Goal: Information Seeking & Learning: Learn about a topic

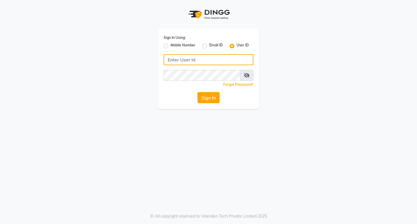
type input "primeexotica"
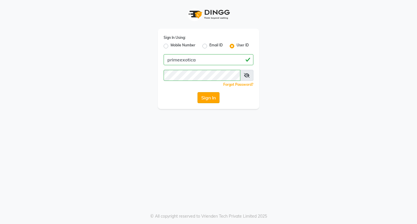
click at [203, 98] on button "Sign In" at bounding box center [208, 97] width 22 height 11
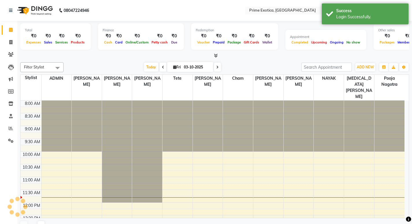
scroll to position [77, 0]
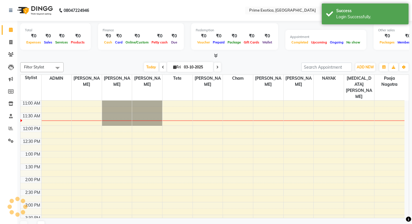
select select "en"
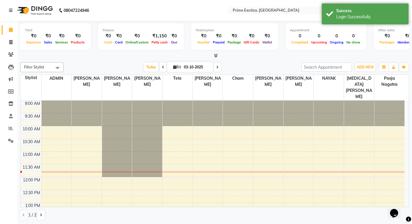
scroll to position [0, 0]
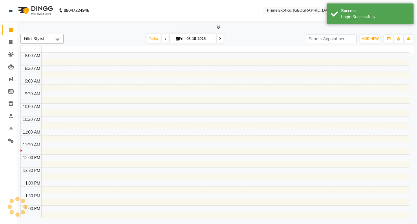
select select "en"
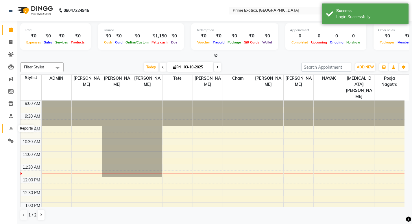
click at [12, 125] on span at bounding box center [11, 128] width 10 height 7
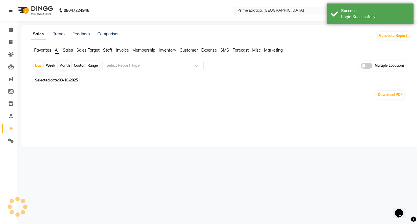
drag, startPoint x: 366, startPoint y: 67, endPoint x: 324, endPoint y: 67, distance: 42.8
click at [366, 67] on span at bounding box center [367, 66] width 12 height 6
click at [361, 67] on input "checkbox" at bounding box center [361, 67] width 0 height 0
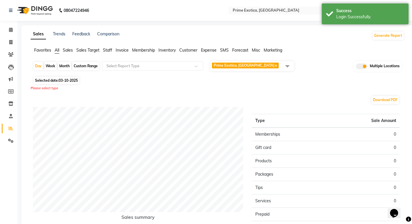
click at [262, 69] on span "Prime Exotica, Dharampeth x" at bounding box center [246, 66] width 68 height 7
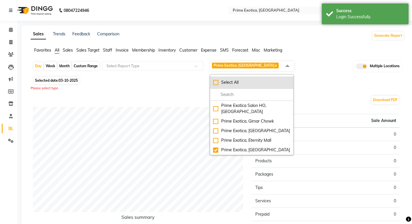
click at [215, 82] on div "Select All" at bounding box center [251, 82] width 77 height 6
checkbox input "true"
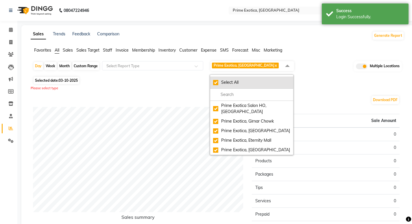
checkbox input "true"
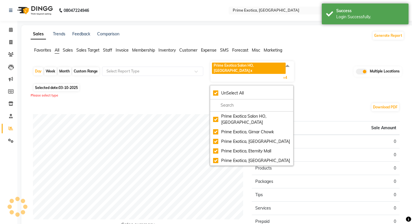
click at [318, 39] on div "Sales Trends Feedback Comparison Generate Report" at bounding box center [217, 35] width 381 height 9
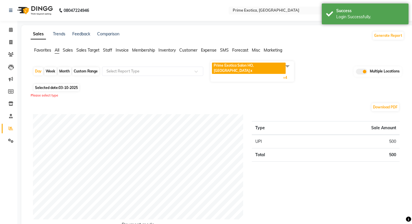
click at [63, 67] on div "Month" at bounding box center [64, 71] width 13 height 8
select select "10"
select select "2025"
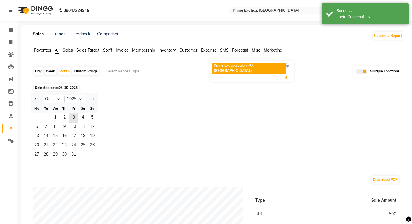
click at [53, 104] on div "We" at bounding box center [55, 108] width 9 height 9
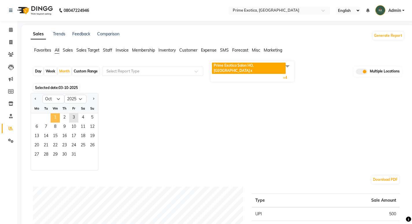
click at [53, 113] on span "1" at bounding box center [55, 117] width 9 height 9
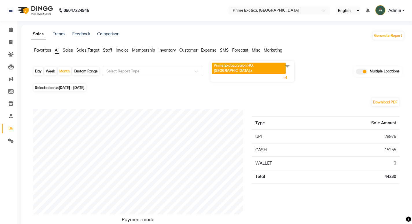
click at [41, 67] on div "Day" at bounding box center [39, 71] width 10 height 8
select select "10"
select select "2025"
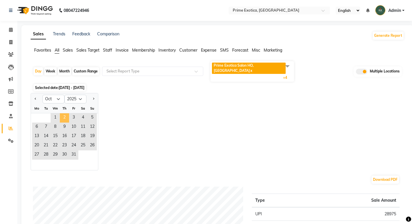
click at [66, 113] on span "2" at bounding box center [64, 117] width 9 height 9
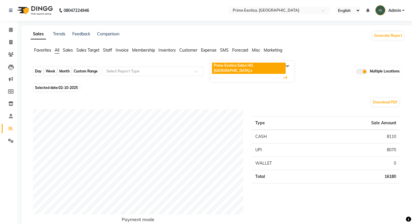
click at [38, 67] on div "Day" at bounding box center [39, 71] width 10 height 8
select select "10"
select select "2025"
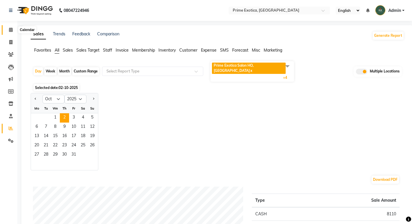
click at [14, 30] on span at bounding box center [11, 30] width 10 height 7
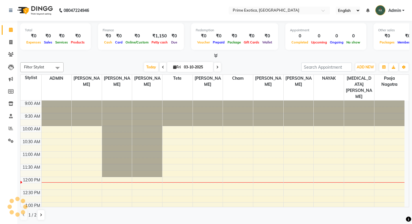
scroll to position [0, 0]
click at [14, 30] on span at bounding box center [11, 29] width 10 height 7
click at [12, 41] on icon at bounding box center [10, 42] width 3 height 4
select select "service"
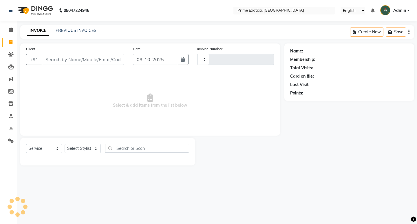
click at [80, 27] on div "PREVIOUS INVOICES" at bounding box center [76, 30] width 41 height 6
type input "1073"
select select "5380"
click at [73, 30] on link "PREVIOUS INVOICES" at bounding box center [76, 30] width 41 height 5
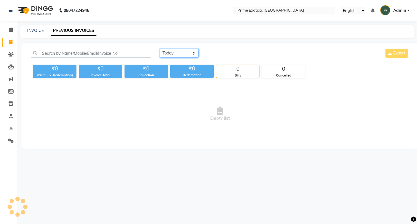
drag, startPoint x: 169, startPoint y: 52, endPoint x: 169, endPoint y: 56, distance: 4.4
click at [169, 52] on select "[DATE] [DATE] Custom Range" at bounding box center [179, 53] width 39 height 9
select select "[DATE]"
click at [160, 49] on select "[DATE] [DATE] Custom Range" at bounding box center [179, 53] width 39 height 9
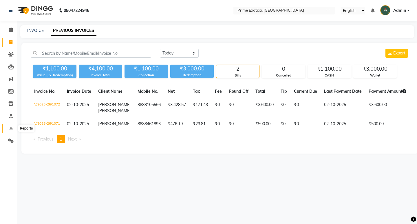
click at [12, 129] on icon at bounding box center [11, 128] width 4 height 4
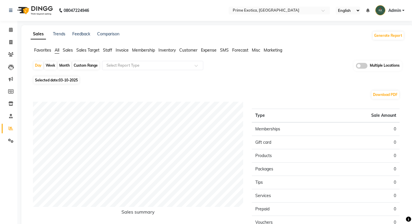
click at [359, 66] on span at bounding box center [362, 66] width 12 height 6
click at [356, 67] on input "checkbox" at bounding box center [356, 67] width 0 height 0
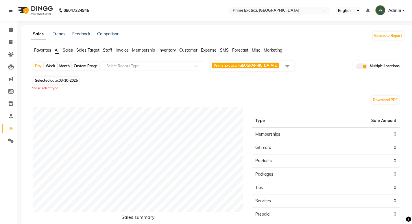
click at [268, 69] on span "Prime Exotica, Dharampeth x" at bounding box center [253, 66] width 84 height 10
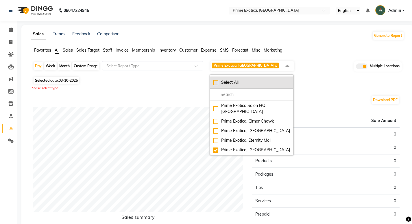
click at [220, 83] on div "Select All" at bounding box center [251, 82] width 77 height 6
checkbox input "true"
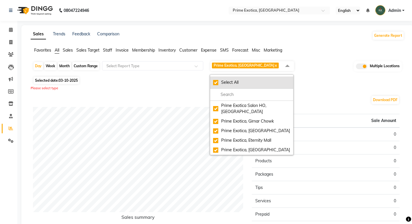
checkbox input "true"
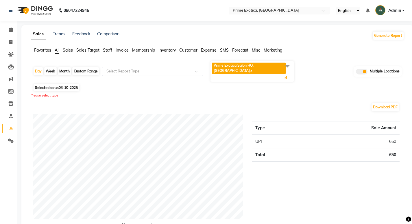
click at [66, 67] on div "Month" at bounding box center [64, 71] width 13 height 8
select select "10"
select select "2025"
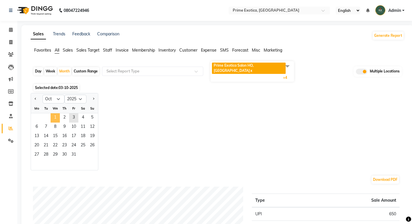
click at [56, 113] on span "1" at bounding box center [55, 117] width 9 height 9
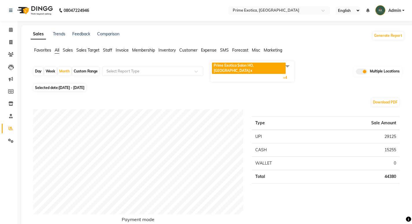
click at [38, 67] on div "Day" at bounding box center [39, 71] width 10 height 8
select select "10"
select select "2025"
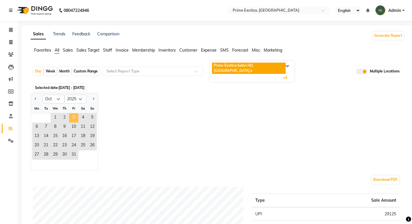
click at [75, 114] on span "3" at bounding box center [73, 117] width 9 height 9
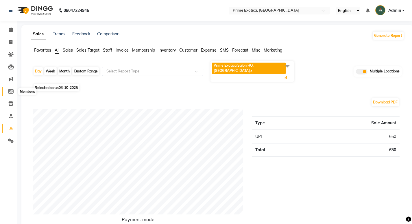
click at [8, 91] on icon at bounding box center [10, 91] width 5 height 4
select select
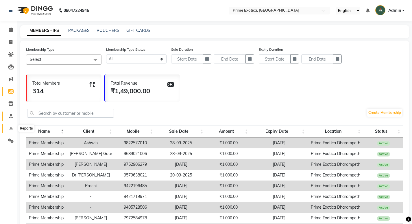
drag, startPoint x: 10, startPoint y: 129, endPoint x: 12, endPoint y: 118, distance: 10.5
click at [10, 129] on icon at bounding box center [11, 128] width 4 height 4
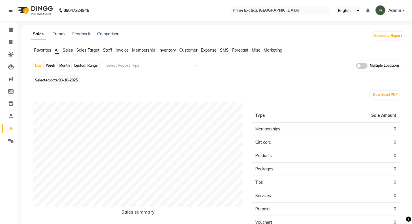
click at [78, 64] on div "Custom Range" at bounding box center [85, 65] width 27 height 8
select select "10"
select select "2025"
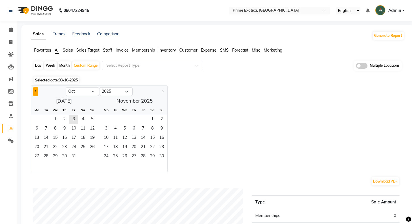
click at [34, 92] on button "Previous month" at bounding box center [35, 91] width 5 height 9
click at [43, 119] on span "1" at bounding box center [45, 119] width 9 height 9
click at [162, 91] on span "Next month" at bounding box center [163, 91] width 2 height 2
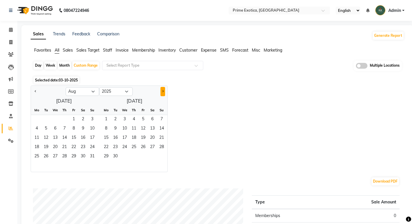
click at [162, 91] on span "Next month" at bounding box center [163, 91] width 2 height 2
select select "9"
click at [142, 121] on span "3" at bounding box center [143, 119] width 9 height 9
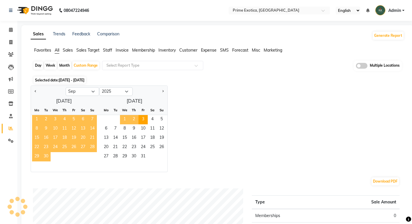
click at [108, 47] on div "Sales Trends Feedback Comparison Generate Report Favorites All Sales Sales Targ…" at bounding box center [217, 196] width 392 height 342
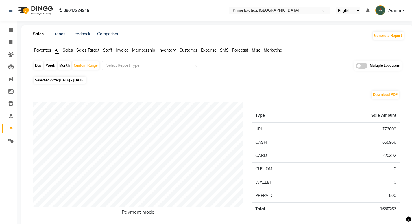
click at [108, 51] on span "Staff" at bounding box center [107, 49] width 9 height 5
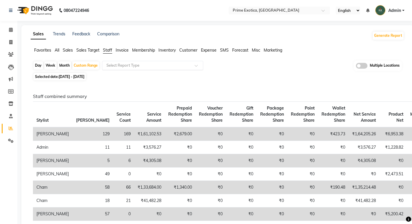
click at [131, 66] on input "text" at bounding box center [146, 66] width 83 height 6
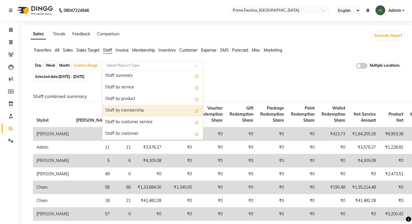
click at [139, 111] on div "Staff by membership" at bounding box center [152, 111] width 101 height 12
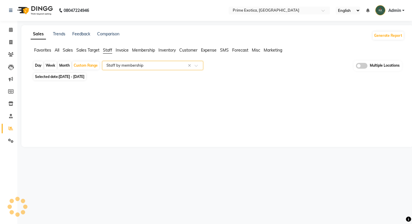
select select "filtered_report"
select select "pdf"
click at [121, 66] on input "text" at bounding box center [146, 66] width 83 height 6
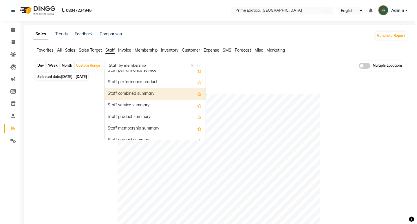
scroll to position [116, 0]
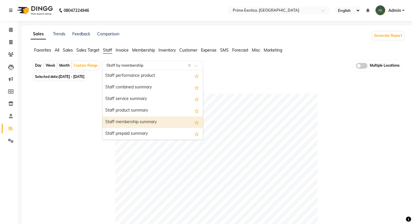
click at [149, 122] on div "Staff membership summary" at bounding box center [152, 122] width 101 height 12
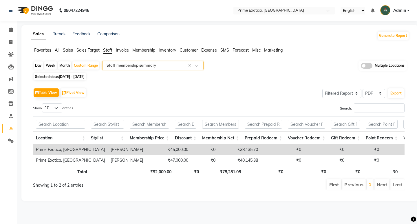
click at [134, 68] on div "Select Report Type × Staff membership summary ×" at bounding box center [152, 65] width 101 height 9
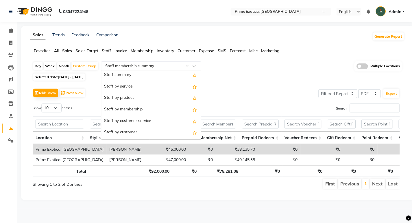
scroll to position [0, 0]
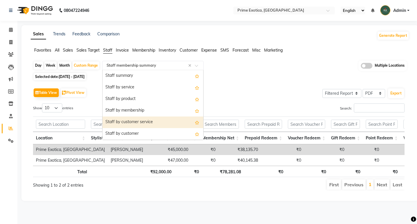
click at [145, 122] on div "Staff by customer service" at bounding box center [152, 122] width 101 height 12
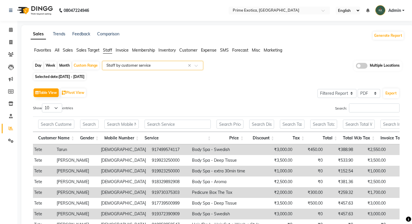
click at [149, 65] on input "text" at bounding box center [146, 66] width 83 height 6
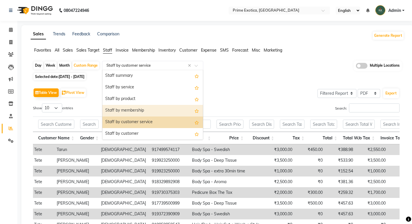
click at [139, 110] on div "Staff by membership" at bounding box center [152, 111] width 101 height 12
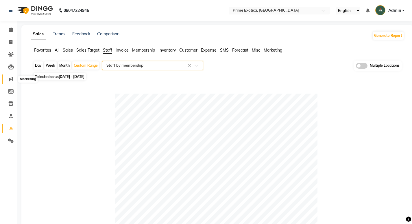
click at [13, 81] on span at bounding box center [11, 79] width 10 height 7
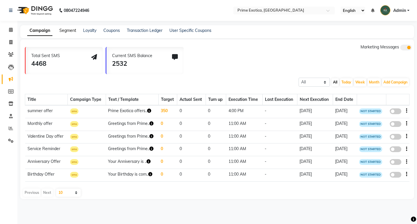
click at [61, 30] on link "Segment" at bounding box center [67, 30] width 17 height 5
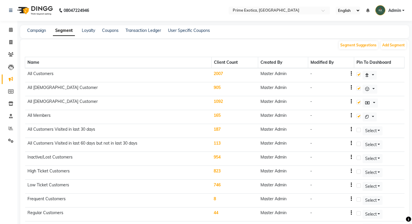
click at [32, 116] on td "All Members" at bounding box center [118, 117] width 187 height 14
click at [220, 115] on td "165" at bounding box center [235, 117] width 47 height 14
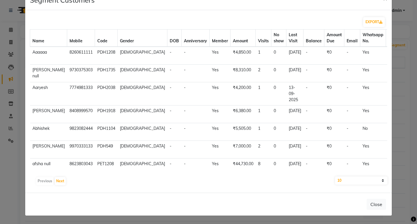
click at [339, 181] on select "10 50 100" at bounding box center [361, 180] width 52 height 8
select select "100"
click at [335, 176] on select "10 50 100" at bounding box center [361, 180] width 52 height 8
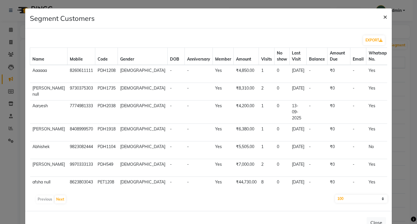
click at [378, 17] on button "×" at bounding box center [384, 16] width 13 height 16
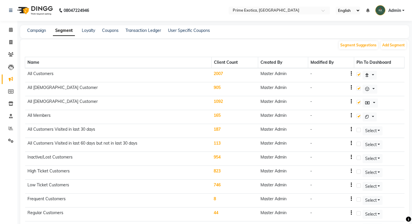
click at [89, 27] on div "Campaign Segment Loyalty Coupons Transaction Ledger User Specific Coupons" at bounding box center [214, 31] width 389 height 13
click at [91, 32] on link "Loyalty" at bounding box center [88, 30] width 13 height 5
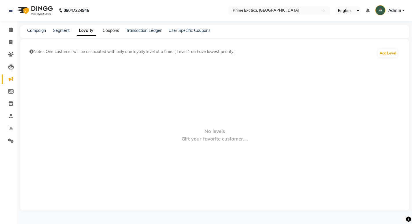
click at [111, 30] on link "Coupons" at bounding box center [111, 30] width 16 height 5
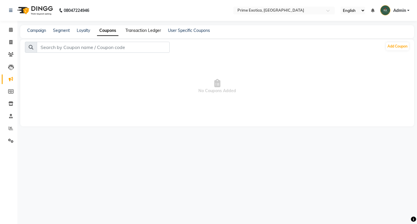
click at [154, 30] on link "Transaction Ledger" at bounding box center [143, 30] width 36 height 5
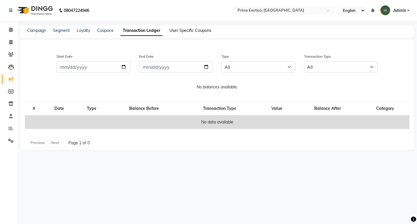
click at [180, 32] on link "User Specific Coupons" at bounding box center [190, 30] width 42 height 5
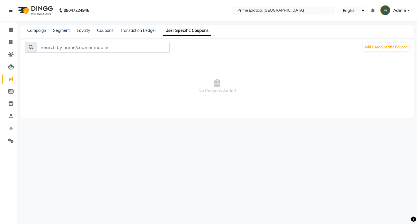
click at [142, 33] on div "Transaction Ledger" at bounding box center [138, 30] width 36 height 6
click at [142, 32] on link "Transaction Ledger" at bounding box center [138, 30] width 36 height 5
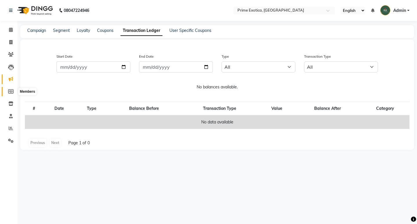
click at [13, 92] on icon at bounding box center [10, 91] width 5 height 4
select select
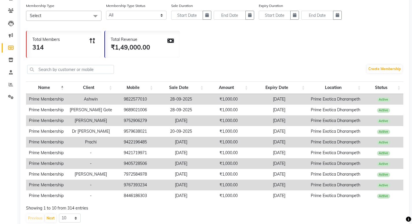
scroll to position [58, 0]
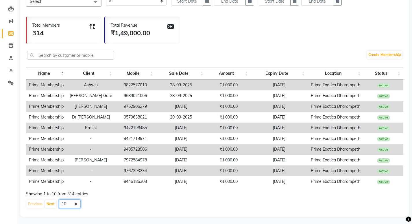
click at [66, 208] on select "10 20 50 100" at bounding box center [70, 203] width 22 height 9
select select "100"
click at [59, 203] on select "10 20 50 100" at bounding box center [70, 203] width 22 height 9
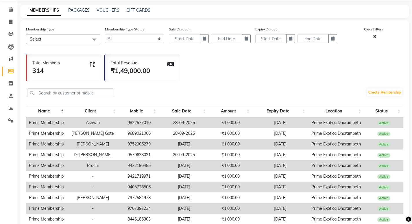
scroll to position [0, 0]
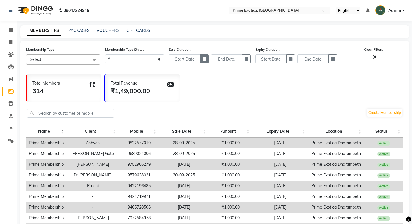
click at [204, 60] on icon "button" at bounding box center [204, 59] width 3 height 4
select select "10"
select select "2025"
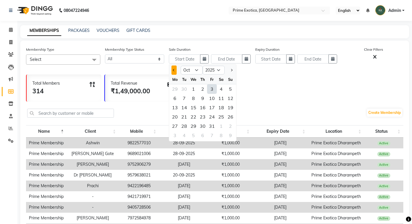
click at [175, 73] on button "Previous month" at bounding box center [174, 69] width 5 height 9
select select "7"
click at [185, 91] on div "1" at bounding box center [184, 88] width 9 height 9
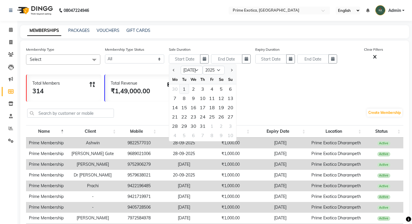
type input "01-07-2025"
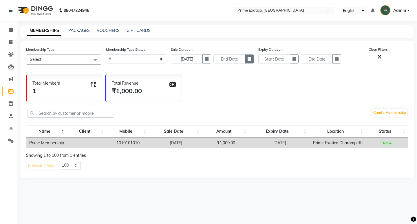
click at [249, 61] on button "button" at bounding box center [249, 58] width 9 height 9
select select "10"
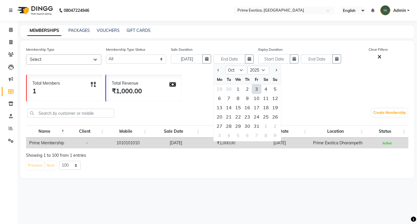
click at [258, 90] on div "3" at bounding box center [256, 88] width 9 height 9
type input "03-10-2025"
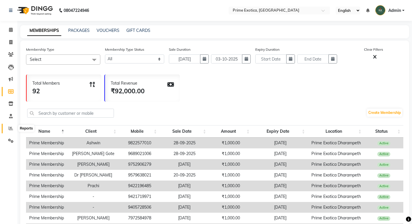
click at [13, 127] on span at bounding box center [11, 128] width 10 height 7
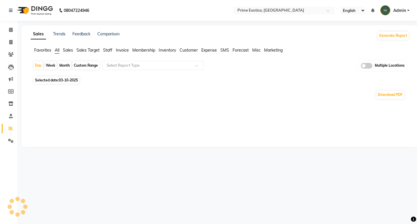
click at [93, 67] on div "Custom Range" at bounding box center [85, 65] width 27 height 8
select select "10"
select select "2025"
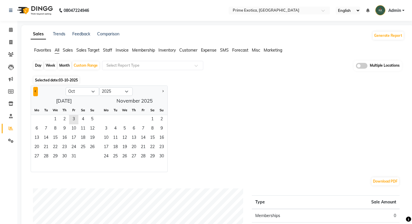
click at [36, 91] on span "Previous month" at bounding box center [36, 91] width 2 height 2
click at [37, 92] on button "Previous month" at bounding box center [35, 91] width 5 height 9
click at [42, 118] on span "1" at bounding box center [45, 119] width 9 height 9
click at [164, 91] on button "Next month" at bounding box center [163, 91] width 5 height 9
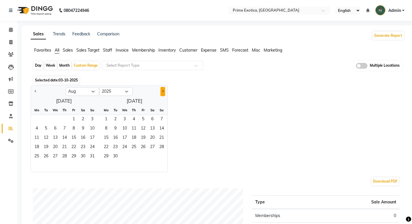
click at [164, 91] on button "Next month" at bounding box center [163, 91] width 5 height 9
select select "9"
click at [144, 118] on span "3" at bounding box center [143, 119] width 9 height 9
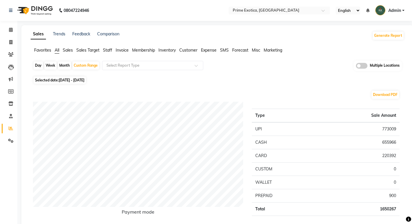
click at [107, 49] on span "Staff" at bounding box center [107, 49] width 9 height 5
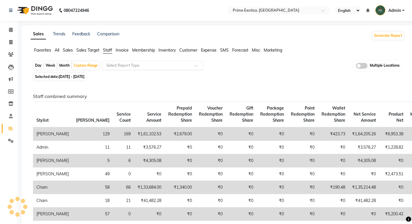
click at [119, 69] on ng-select "Select Report Type" at bounding box center [152, 65] width 101 height 9
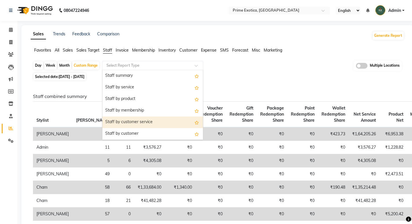
click at [124, 123] on div "Staff by customer service" at bounding box center [152, 122] width 101 height 12
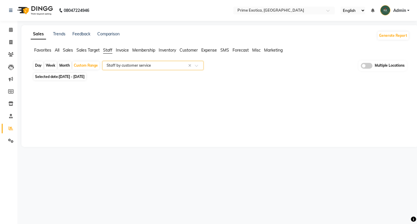
select select "filtered_report"
select select "pdf"
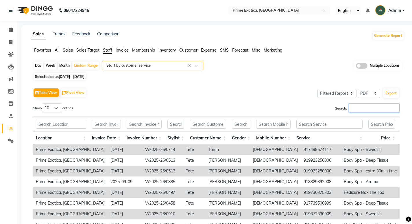
click at [369, 111] on input "Search:" at bounding box center [374, 107] width 51 height 9
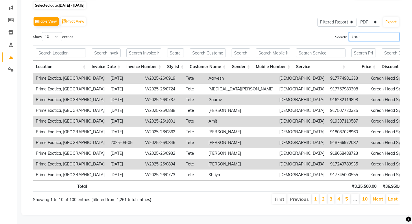
scroll to position [80, 0]
type input "kore"
click at [57, 32] on select "10 25 50 100" at bounding box center [52, 36] width 20 height 9
select select "100"
click at [43, 32] on select "10 25 50 100" at bounding box center [52, 36] width 20 height 9
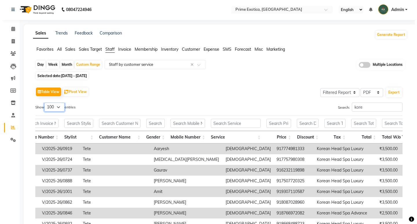
scroll to position [0, 0]
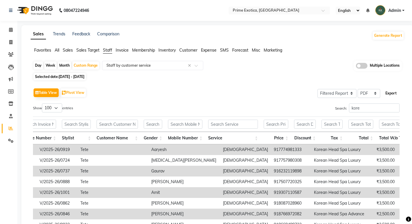
click at [394, 92] on button "Export" at bounding box center [392, 93] width 16 height 10
select select "serif"
select select "12px"
select select "template_1"
select select "A4"
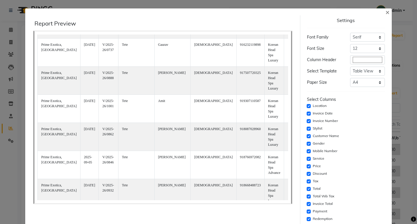
scroll to position [87, 0]
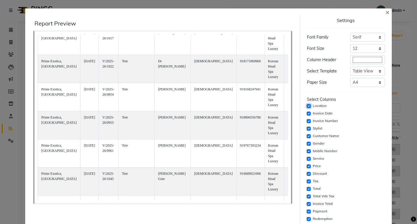
click at [307, 105] on input "checkbox" at bounding box center [309, 106] width 4 height 4
checkbox input "false"
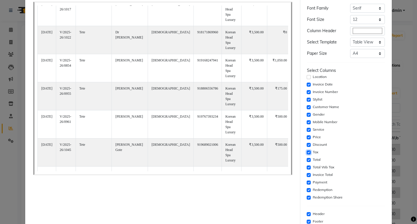
click at [307, 152] on input "checkbox" at bounding box center [309, 152] width 4 height 4
checkbox input "false"
click at [307, 167] on input "checkbox" at bounding box center [309, 167] width 4 height 4
checkbox input "false"
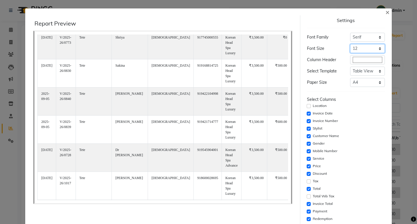
click at [372, 49] on select "Select 8 9 10 11 12 13 14 15 16 17 18 19 20" at bounding box center [367, 48] width 34 height 9
select select "10px"
click at [350, 44] on select "Select 8 9 10 11 12 13 14 15 16 17 18 19 20" at bounding box center [367, 48] width 34 height 9
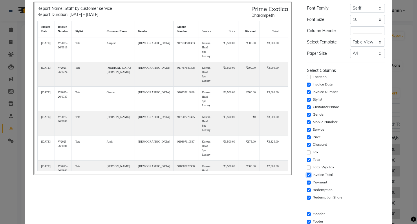
click at [307, 175] on input "checkbox" at bounding box center [309, 175] width 4 height 4
checkbox input "false"
click at [307, 198] on input "checkbox" at bounding box center [309, 197] width 4 height 4
checkbox input "false"
click at [307, 92] on input "checkbox" at bounding box center [309, 92] width 4 height 4
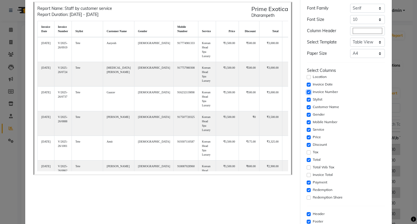
checkbox input "false"
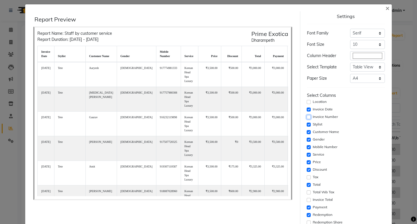
scroll to position [0, 0]
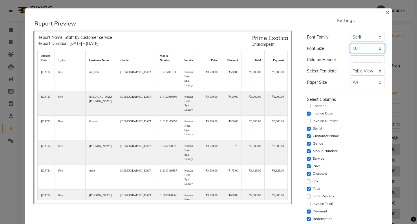
click at [378, 51] on select "Select 8 9 10 11 12 13 14 15 16 17 18 19 20" at bounding box center [367, 48] width 34 height 9
click at [376, 49] on select "Select 8 9 10 11 12 13 14 15 16 17 18 19 20" at bounding box center [367, 48] width 34 height 9
select select "11px"
click at [350, 44] on select "Select 8 9 10 11 12 13 14 15 16 17 18 19 20" at bounding box center [367, 48] width 34 height 9
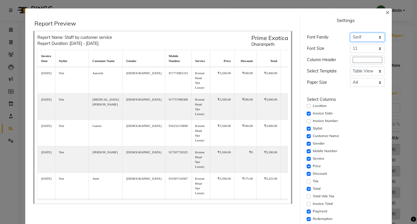
click at [366, 38] on select "Select Sans Serif Monospace Serif" at bounding box center [367, 37] width 34 height 9
click at [350, 33] on select "Select Sans Serif Monospace Serif" at bounding box center [367, 37] width 34 height 9
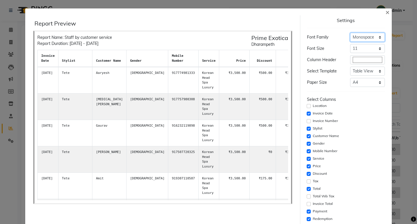
click at [373, 33] on select "Select Sans Serif Monospace Serif" at bounding box center [367, 37] width 34 height 9
click at [350, 33] on select "Select Sans Serif Monospace Serif" at bounding box center [367, 37] width 34 height 9
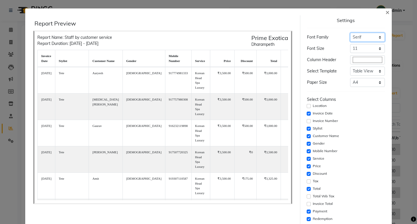
click at [375, 39] on select "Select Sans Serif Monospace Serif" at bounding box center [367, 37] width 34 height 9
select select "sans-serif"
click at [350, 33] on select "Select Sans Serif Monospace Serif" at bounding box center [367, 37] width 34 height 9
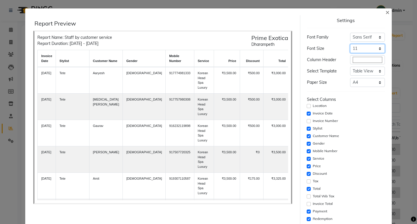
click at [372, 49] on select "Select 8 9 10 11 12 13 14 15 16 17 18 19 20" at bounding box center [367, 48] width 34 height 9
select select "10px"
click at [350, 44] on select "Select 8 9 10 11 12 13 14 15 16 17 18 19 20" at bounding box center [367, 48] width 34 height 9
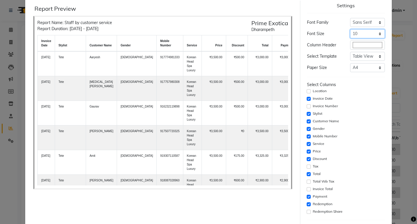
scroll to position [29, 0]
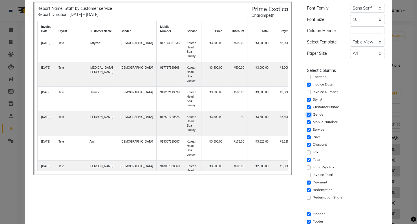
drag, startPoint x: 306, startPoint y: 114, endPoint x: 312, endPoint y: 117, distance: 6.9
click at [307, 114] on input "checkbox" at bounding box center [309, 115] width 4 height 4
checkbox input "false"
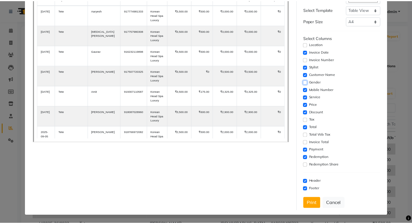
scroll to position [62, 0]
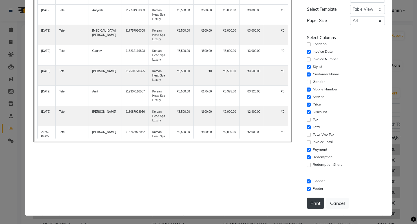
click at [313, 200] on button "Print" at bounding box center [315, 202] width 17 height 11
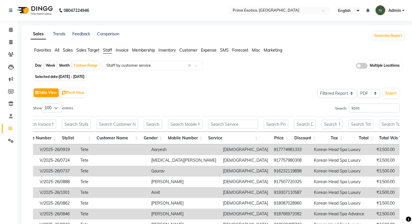
click at [62, 64] on div "Month" at bounding box center [64, 65] width 13 height 8
select select "7"
select select "2025"
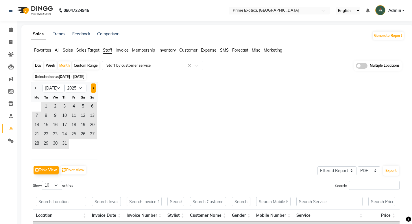
click at [93, 91] on button "Next month" at bounding box center [93, 87] width 5 height 9
click at [93, 88] on span "Next month" at bounding box center [93, 88] width 2 height 2
select select "10"
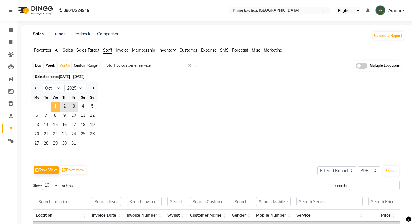
click at [57, 107] on span "1" at bounding box center [55, 106] width 9 height 9
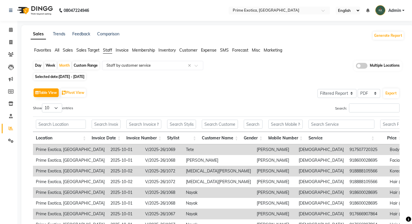
click at [59, 51] on span "All" at bounding box center [57, 49] width 5 height 5
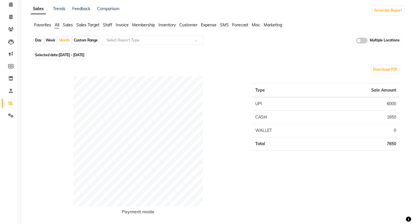
scroll to position [0, 0]
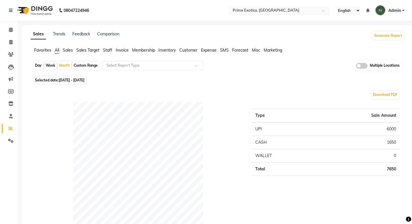
click at [241, 11] on input "text" at bounding box center [274, 11] width 84 height 6
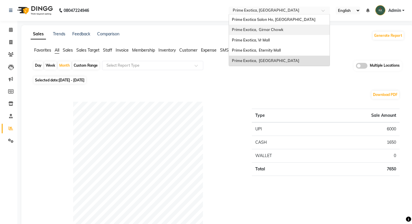
click at [251, 31] on span "Prime Exotica, Girnar Chowk" at bounding box center [258, 29] width 52 height 5
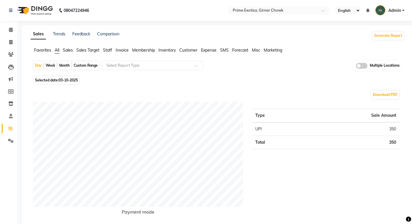
click at [67, 66] on div "Month" at bounding box center [64, 65] width 13 height 8
select select "10"
select select "2025"
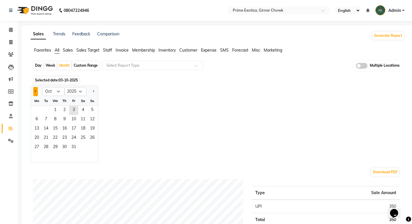
click at [33, 93] on button "Previous month" at bounding box center [35, 91] width 5 height 9
select select "9"
click at [41, 110] on span "1" at bounding box center [36, 110] width 9 height 9
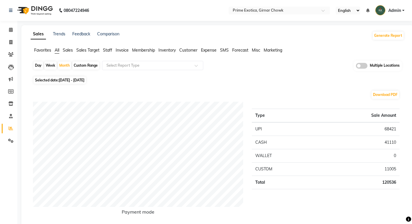
click at [362, 67] on span at bounding box center [362, 66] width 12 height 6
click at [356, 67] on input "checkbox" at bounding box center [356, 67] width 0 height 0
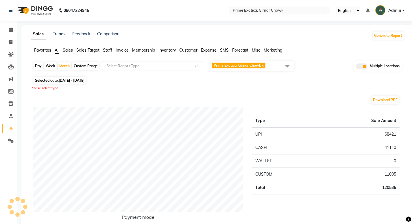
click at [241, 67] on span "Prime Exotica, Girnar Chowk" at bounding box center [237, 65] width 47 height 4
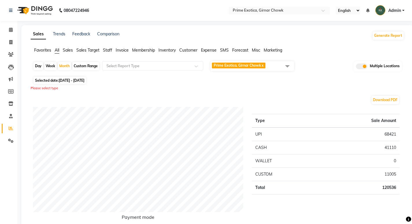
click at [238, 67] on span "Prime Exotica, Girnar Chowk" at bounding box center [237, 65] width 47 height 4
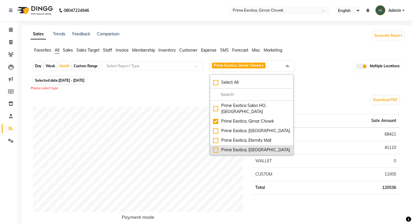
click at [214, 147] on div "Prime Exotica, [GEOGRAPHIC_DATA]" at bounding box center [251, 150] width 77 height 6
checkbox input "true"
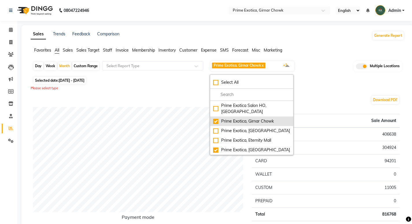
click at [215, 118] on div "Prime Exotica, Girnar Chowk" at bounding box center [251, 121] width 77 height 6
checkbox input "false"
click at [336, 70] on div "Day Week Month Custom Range Select Report Type Prime Exotica, Dharampeth x Sele…" at bounding box center [217, 67] width 369 height 14
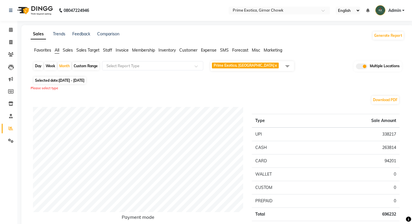
click at [250, 62] on span "Prime Exotica, Dharampeth x" at bounding box center [253, 66] width 84 height 10
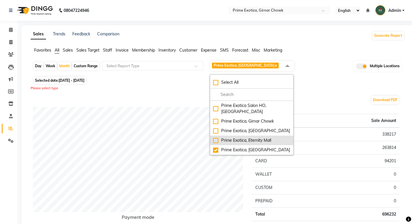
click at [217, 137] on div "Prime Exotica, Eternity Mall" at bounding box center [251, 140] width 77 height 6
checkbox input "true"
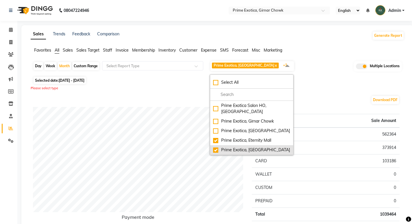
click at [215, 147] on div "Prime Exotica, [GEOGRAPHIC_DATA]" at bounding box center [251, 150] width 77 height 6
checkbox input "false"
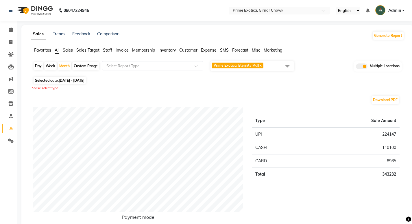
click at [222, 64] on span "Prime Exotica, Eternity Mall" at bounding box center [236, 65] width 45 height 4
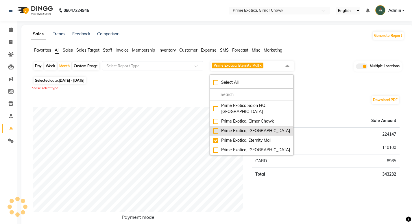
click at [216, 128] on div "Prime Exotica, [GEOGRAPHIC_DATA]" at bounding box center [251, 131] width 77 height 6
checkbox input "true"
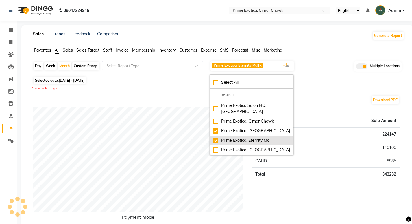
click at [215, 137] on div "Prime Exotica, Eternity Mall" at bounding box center [251, 140] width 77 height 6
checkbox input "false"
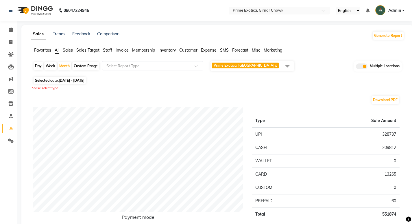
click at [253, 65] on span "Prime Exotica, [GEOGRAPHIC_DATA]" at bounding box center [244, 65] width 61 height 4
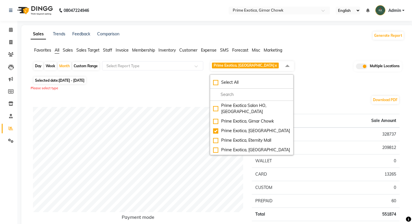
click at [311, 102] on div "Download PDF" at bounding box center [216, 99] width 367 height 9
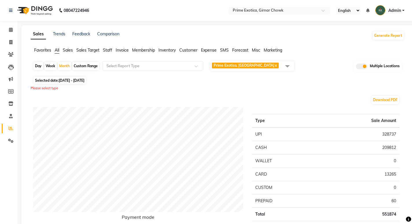
click at [240, 65] on span "Prime Exotica, [GEOGRAPHIC_DATA]" at bounding box center [244, 65] width 61 height 4
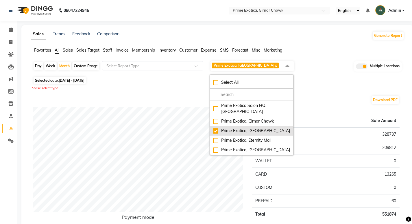
click at [215, 128] on div "Prime Exotica, [GEOGRAPHIC_DATA]" at bounding box center [251, 131] width 77 height 6
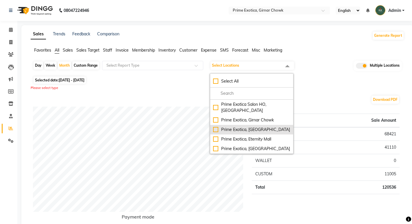
click at [215, 126] on div "Prime Exotica, [GEOGRAPHIC_DATA]" at bounding box center [251, 129] width 77 height 6
checkbox input "true"
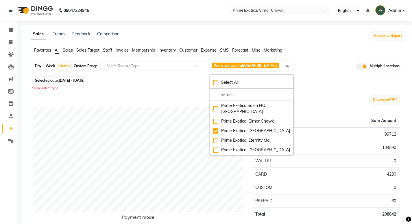
click at [190, 86] on div "Please select type" at bounding box center [218, 88] width 374 height 5
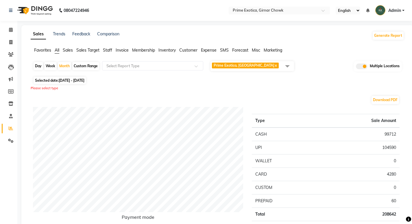
click at [243, 68] on span "Prime Exotica, VR MALL x" at bounding box center [245, 66] width 67 height 6
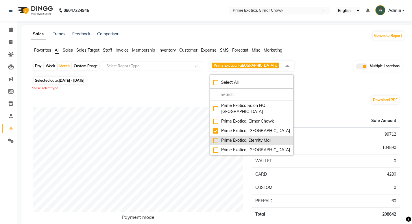
click at [217, 137] on div "Prime Exotica, Eternity Mall" at bounding box center [251, 140] width 77 height 6
checkbox input "true"
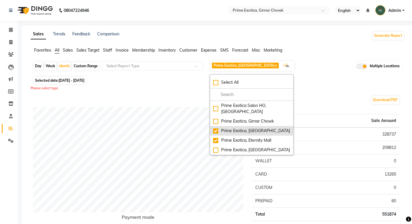
click at [213, 126] on li "Prime Exotica, [GEOGRAPHIC_DATA]" at bounding box center [251, 131] width 83 height 10
checkbox input "false"
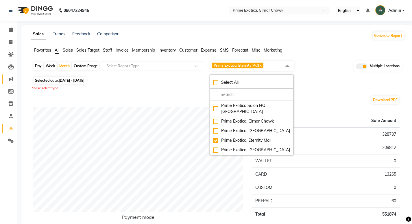
click at [188, 97] on div "Download PDF" at bounding box center [216, 99] width 367 height 9
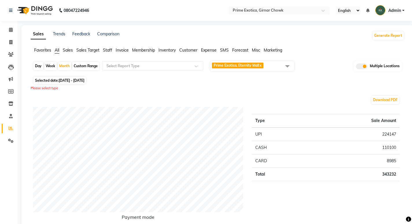
click at [40, 65] on div "Day" at bounding box center [39, 66] width 10 height 8
select select "9"
select select "2025"
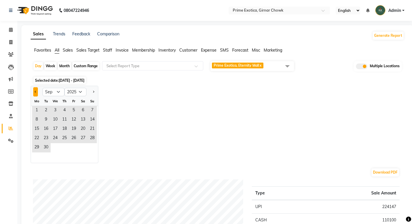
click at [38, 90] on button "Previous month" at bounding box center [35, 91] width 5 height 9
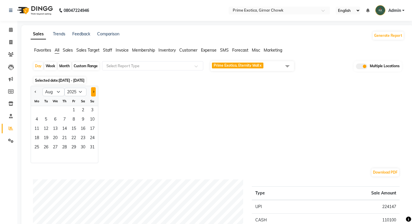
click at [91, 92] on button "Next month" at bounding box center [93, 91] width 5 height 9
select select "9"
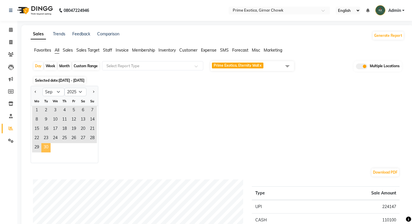
click at [45, 145] on span "30" at bounding box center [45, 147] width 9 height 9
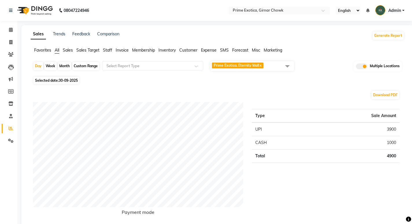
click at [112, 50] on span "Staff" at bounding box center [107, 49] width 9 height 5
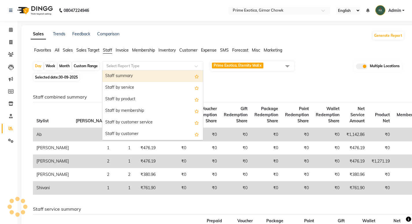
click at [128, 64] on input "text" at bounding box center [146, 66] width 83 height 6
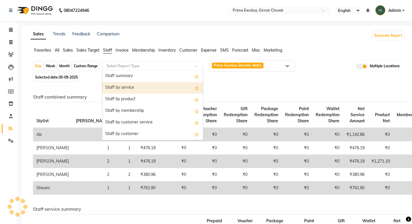
click at [123, 90] on div "Staff by service" at bounding box center [152, 88] width 101 height 12
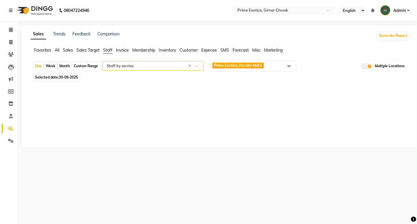
select select "filtered_report"
select select "pdf"
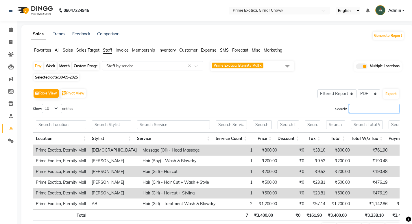
click at [362, 111] on input "Search:" at bounding box center [374, 108] width 51 height 9
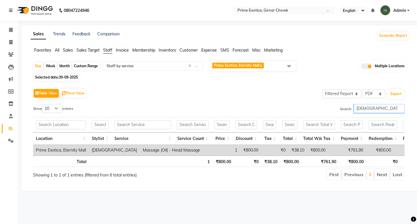
drag, startPoint x: 373, startPoint y: 106, endPoint x: 302, endPoint y: 107, distance: 70.9
click at [302, 107] on div "Search: shiva" at bounding box center [313, 109] width 181 height 11
type input "shiva"
click at [134, 62] on div "Select Report Type × Staff by service ×" at bounding box center [152, 65] width 101 height 9
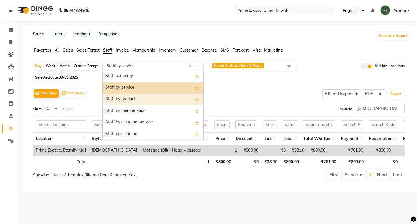
click at [133, 95] on div "Staff by product" at bounding box center [152, 99] width 101 height 12
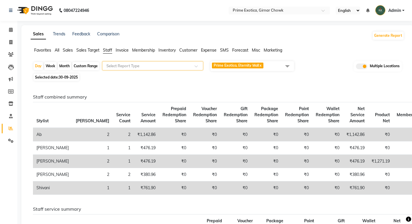
click at [147, 66] on input "text" at bounding box center [146, 66] width 83 height 6
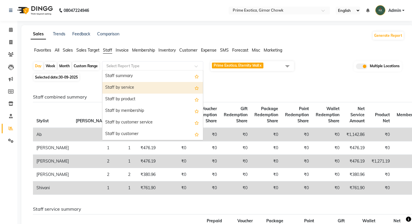
click at [118, 87] on div "Staff by service" at bounding box center [152, 88] width 101 height 12
select select "filtered_report"
select select "pdf"
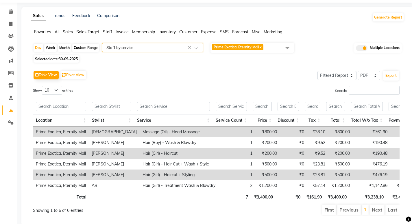
scroll to position [38, 0]
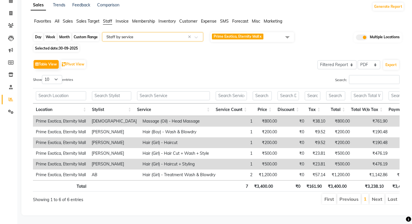
click at [40, 33] on div "Day" at bounding box center [39, 37] width 10 height 8
select select "9"
select select "2025"
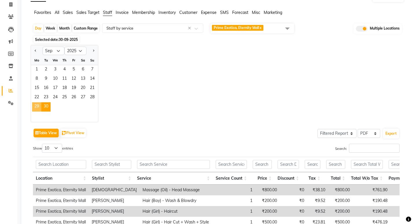
click at [35, 103] on span "29" at bounding box center [36, 106] width 9 height 9
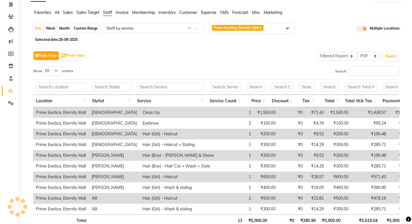
scroll to position [0, 0]
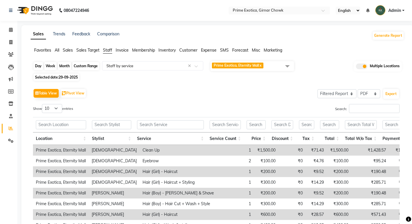
click at [35, 67] on div "Day" at bounding box center [39, 66] width 10 height 8
select select "9"
select select "2025"
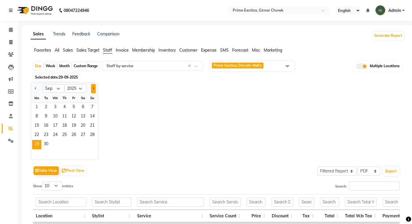
click at [91, 89] on button "Next month" at bounding box center [93, 88] width 5 height 9
select select "10"
click at [54, 109] on span "1" at bounding box center [55, 107] width 9 height 9
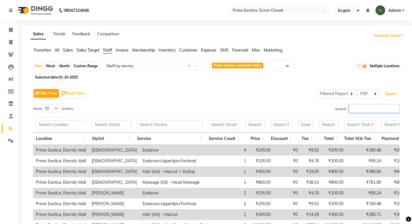
click at [374, 108] on input "Search:" at bounding box center [374, 108] width 51 height 9
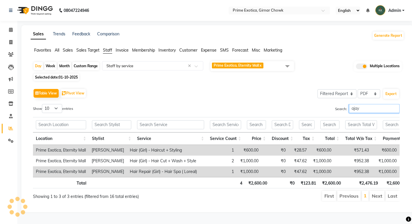
drag, startPoint x: 368, startPoint y: 109, endPoint x: 316, endPoint y: 120, distance: 52.7
click at [316, 120] on div "Show 10 25 50 100 entries Search: ajay Location Stylist Service Service Count P…" at bounding box center [216, 153] width 367 height 98
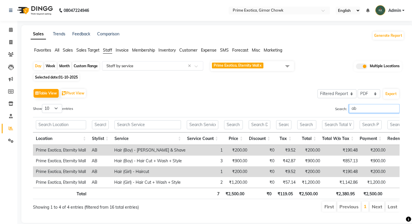
type input "ab"
click at [120, 67] on input "text" at bounding box center [146, 66] width 83 height 6
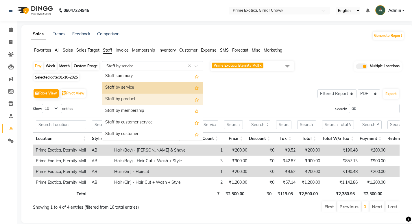
click at [145, 104] on div "Staff by product" at bounding box center [152, 99] width 101 height 12
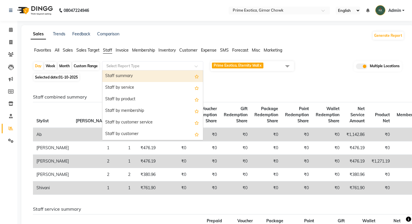
click at [191, 66] on div at bounding box center [152, 66] width 101 height 6
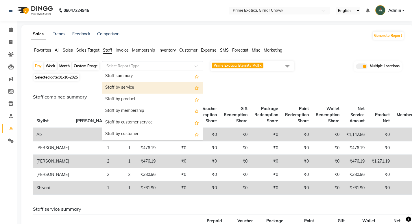
click at [139, 89] on div "Staff by service" at bounding box center [152, 88] width 101 height 12
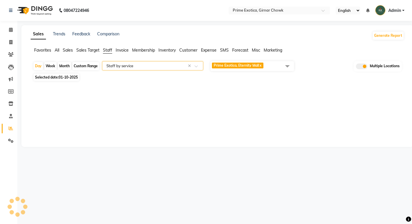
select select "filtered_report"
select select "pdf"
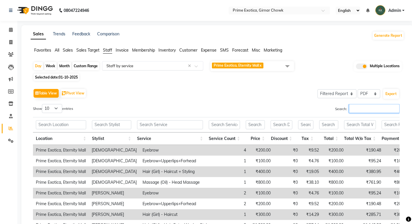
click at [370, 108] on input "Search:" at bounding box center [374, 108] width 51 height 9
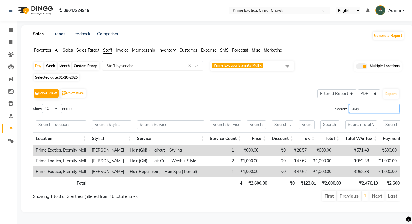
drag, startPoint x: 370, startPoint y: 108, endPoint x: 307, endPoint y: 115, distance: 62.9
click at [307, 115] on div "Show 10 25 50 100 entries Search: ajay Location Stylist Service Service Count P…" at bounding box center [216, 153] width 367 height 98
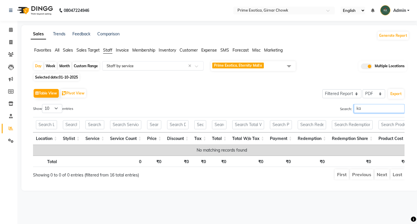
type input "k"
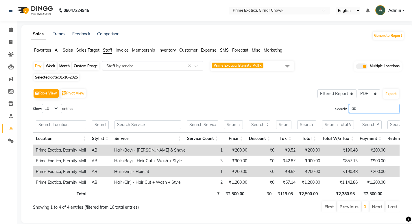
type input "ab"
click at [150, 69] on div "Select Report Type × Staff by service ×" at bounding box center [152, 65] width 101 height 9
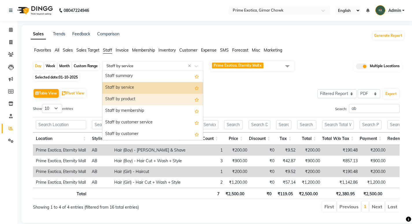
click at [150, 98] on div "Staff by product" at bounding box center [152, 99] width 101 height 12
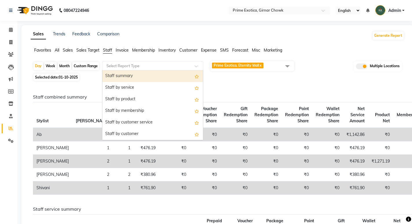
click at [122, 65] on input "text" at bounding box center [146, 66] width 83 height 6
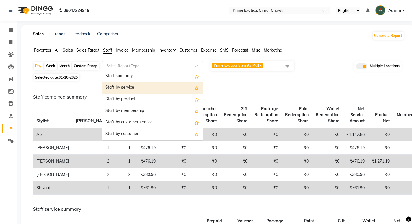
click at [124, 86] on div "Staff by service" at bounding box center [152, 88] width 101 height 12
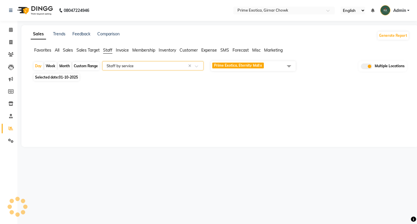
select select "filtered_report"
select select "pdf"
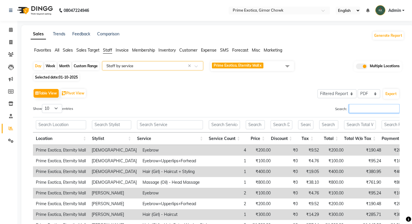
click at [357, 107] on input "Search:" at bounding box center [374, 108] width 51 height 9
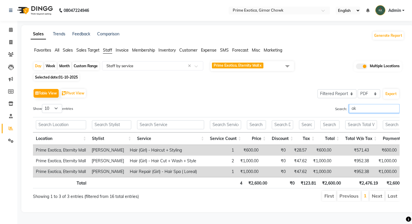
drag, startPoint x: 357, startPoint y: 107, endPoint x: 348, endPoint y: 113, distance: 10.3
click at [349, 113] on input "ak" at bounding box center [374, 108] width 51 height 9
type input "ak"
drag, startPoint x: 249, startPoint y: 173, endPoint x: 270, endPoint y: 171, distance: 21.2
click at [262, 171] on td "₹1,000.00" at bounding box center [249, 171] width 25 height 11
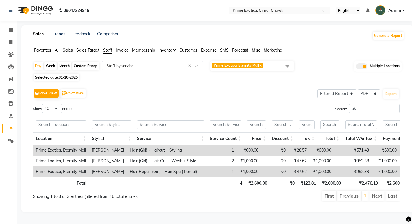
click at [280, 168] on td "₹0" at bounding box center [275, 171] width 27 height 11
click at [63, 78] on span "01-10-2025" at bounding box center [68, 77] width 19 height 4
select select "10"
select select "2025"
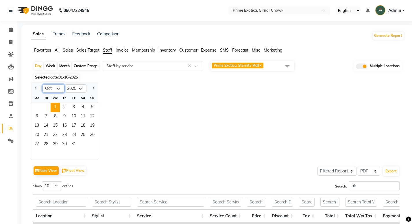
click at [59, 90] on select "Jan Feb Mar Apr May Jun Jul Aug Sep Oct Nov Dec" at bounding box center [54, 88] width 22 height 9
select select "12"
click at [43, 84] on select "Jan Feb Mar Apr May Jun Jul Aug Sep Oct Nov Dec" at bounding box center [54, 88] width 22 height 9
click at [46, 143] on span "30" at bounding box center [45, 144] width 9 height 9
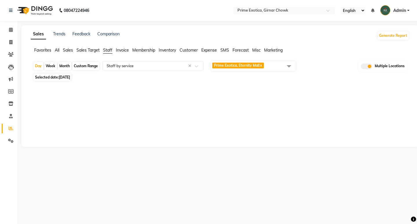
click at [70, 77] on span "30-12-2025" at bounding box center [64, 77] width 11 height 4
select select "12"
select select "2025"
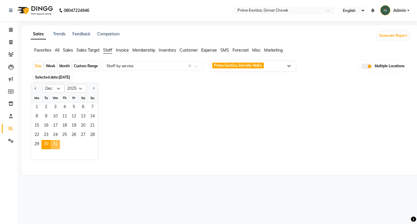
click at [56, 145] on span "31" at bounding box center [55, 144] width 9 height 9
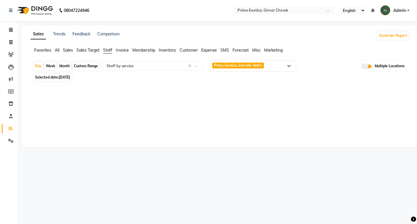
click at [64, 77] on span "31-12-2025" at bounding box center [64, 77] width 11 height 4
select select "12"
select select "2025"
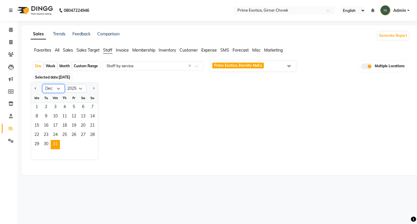
click at [53, 92] on select "Jan Feb Mar Apr May Jun Jul Aug Sep Oct Nov Dec" at bounding box center [54, 88] width 22 height 9
select select "9"
click at [43, 84] on select "Jan Feb Mar Apr May Jun Jul Aug Sep Oct Nov Dec" at bounding box center [54, 88] width 22 height 9
click at [45, 144] on span "30" at bounding box center [45, 144] width 9 height 9
select select "filtered_report"
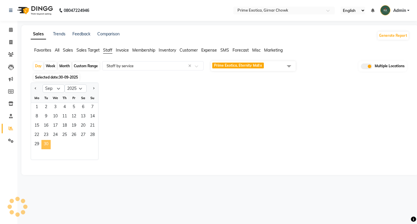
select select "pdf"
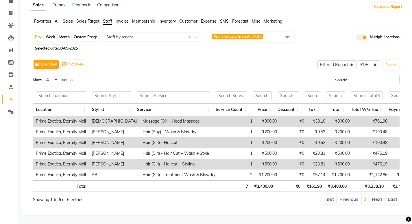
scroll to position [38, 0]
click at [66, 46] on span "30-09-2025" at bounding box center [68, 48] width 19 height 4
select select "9"
select select "2025"
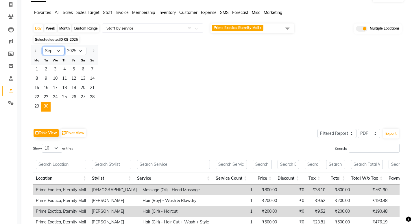
drag, startPoint x: 54, startPoint y: 52, endPoint x: 59, endPoint y: 52, distance: 5.2
click at [54, 52] on select "Jan Feb Mar Apr May Jun Jul Aug Sep Oct Nov Dec" at bounding box center [54, 51] width 22 height 9
select select "10"
click at [43, 47] on select "Jan Feb Mar Apr May Jun Jul Aug Sep Oct Nov Dec" at bounding box center [54, 51] width 22 height 9
click at [56, 68] on span "1" at bounding box center [55, 69] width 9 height 9
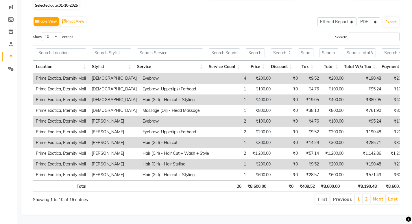
scroll to position [80, 0]
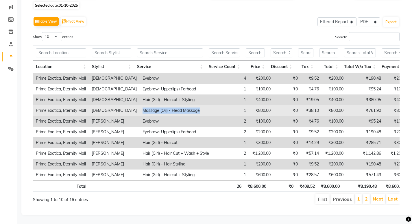
drag, startPoint x: 135, startPoint y: 103, endPoint x: 200, endPoint y: 102, distance: 64.6
click at [200, 105] on td "Massage (Oil) - Head Massage" at bounding box center [176, 110] width 72 height 11
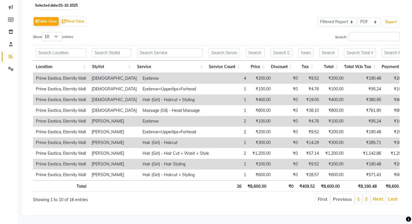
click at [155, 194] on div "Showing 1 to 10 of 16 entries" at bounding box center [107, 198] width 148 height 10
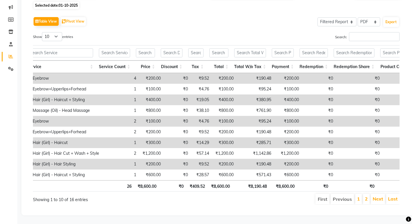
scroll to position [0, 0]
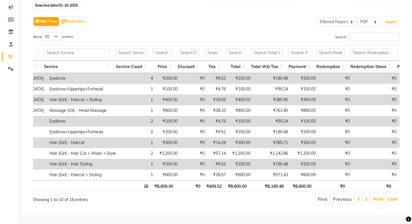
click at [108, 180] on th at bounding box center [78, 185] width 73 height 11
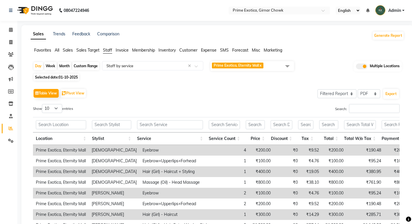
click at [71, 75] on span "01-10-2025" at bounding box center [68, 77] width 19 height 4
select select "10"
select select "2025"
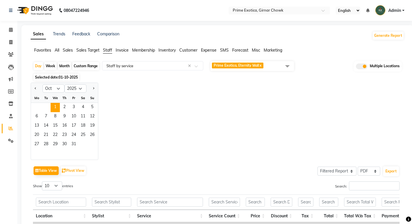
click at [58, 84] on ngb-datepicker-navigation "Jan Feb Mar Apr May Jun Jul Aug Sep Oct Nov Dec 2015 2016 2017 2018 2019 2020 2…" at bounding box center [64, 88] width 67 height 9
click at [57, 90] on select "Jan Feb Mar Apr May Jun Jul Aug Sep Oct Nov Dec" at bounding box center [54, 88] width 22 height 9
select select "9"
click at [43, 84] on select "Jan Feb Mar Apr May Jun Jul Aug Sep Oct Nov Dec" at bounding box center [54, 88] width 22 height 9
click at [45, 142] on span "30" at bounding box center [45, 144] width 9 height 9
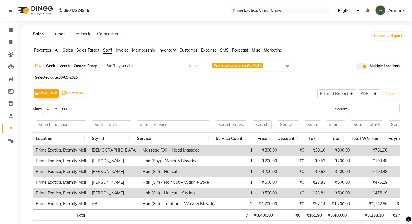
click at [53, 78] on span "Selected date: 30-09-2025" at bounding box center [57, 77] width 46 height 7
select select "9"
select select "2025"
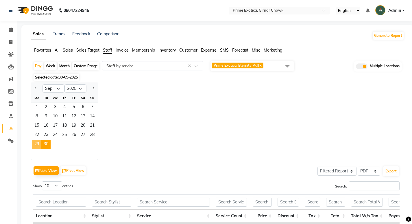
click at [39, 146] on span "29" at bounding box center [36, 144] width 9 height 9
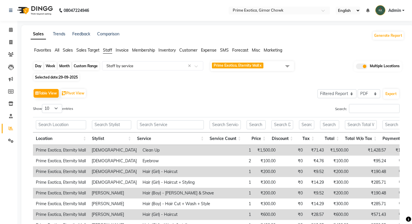
click at [41, 66] on div "Day" at bounding box center [39, 66] width 10 height 8
select select "9"
select select "2025"
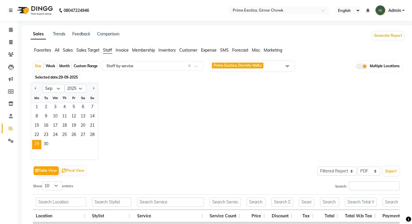
click at [61, 76] on span "29-09-2025" at bounding box center [68, 77] width 19 height 4
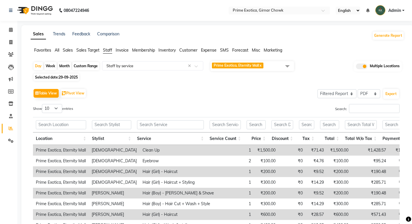
click at [64, 76] on span "29-09-2025" at bounding box center [68, 77] width 19 height 4
select select "9"
select select "2025"
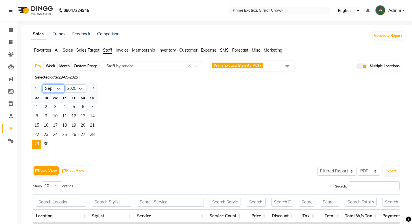
click at [60, 87] on select "Jan Feb Mar Apr May Jun Jul Aug Sep Oct Nov Dec" at bounding box center [54, 88] width 22 height 9
select select "10"
click at [43, 84] on select "Jan Feb Mar Apr May Jun Jul Aug Sep Oct Nov Dec" at bounding box center [54, 88] width 22 height 9
click at [71, 105] on span "3" at bounding box center [73, 107] width 9 height 9
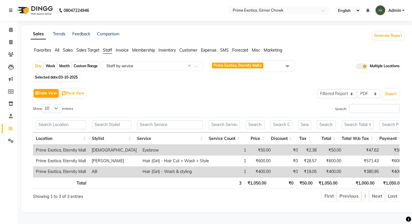
click at [175, 82] on div "Table View Pivot View Select Full Report Filtered Report Select CSV PDF Export …" at bounding box center [216, 144] width 376 height 124
click at [60, 79] on span "Selected date: 03-10-2025" at bounding box center [57, 77] width 46 height 7
select select "10"
select select "2025"
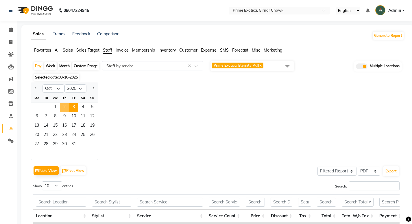
click at [65, 105] on span "2" at bounding box center [64, 107] width 9 height 9
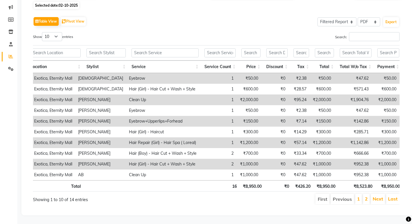
scroll to position [0, 14]
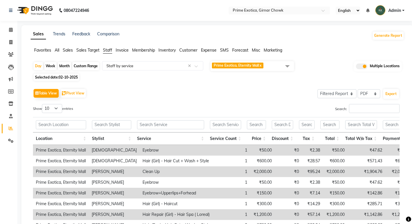
click at [59, 76] on span "02-10-2025" at bounding box center [68, 77] width 19 height 4
select select "10"
select select "2025"
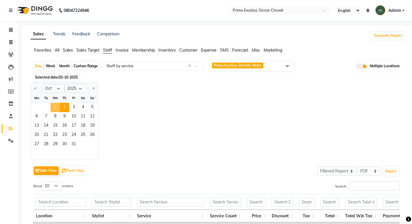
click at [55, 107] on span "1" at bounding box center [55, 107] width 9 height 9
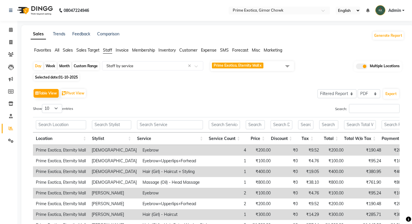
click at [74, 76] on span "01-10-2025" at bounding box center [68, 77] width 19 height 4
select select "10"
select select "2025"
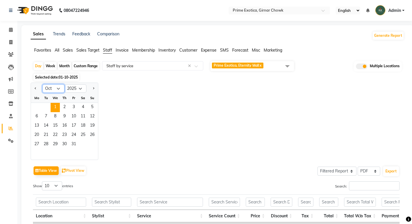
click at [54, 91] on select "Jan Feb Mar Apr May Jun Jul Aug Sep Oct Nov Dec" at bounding box center [54, 88] width 22 height 9
select select "9"
click at [43, 84] on select "Jan Feb Mar Apr May Jun Jul Aug Sep Oct Nov Dec" at bounding box center [54, 88] width 22 height 9
click at [47, 144] on span "30" at bounding box center [45, 144] width 9 height 9
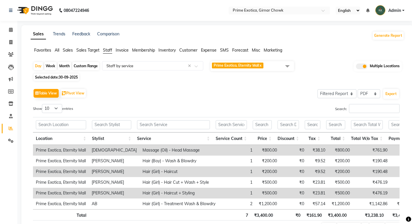
click at [66, 76] on span "30-09-2025" at bounding box center [68, 77] width 19 height 4
select select "9"
select select "2025"
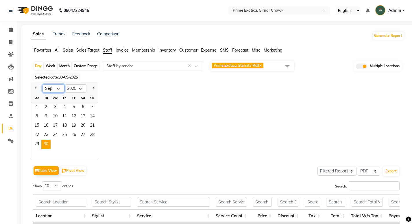
click at [56, 88] on select "Jan Feb Mar Apr May Jun Jul Aug Sep Oct Nov Dec" at bounding box center [54, 88] width 22 height 9
select select "10"
click at [43, 84] on select "Jan Feb Mar Apr May Jun Jul Aug Sep Oct Nov Dec" at bounding box center [54, 88] width 22 height 9
click at [217, 85] on div "Jan Feb Mar Apr May Jun Jul Aug Sep Oct Nov Dec 2015 2016 2017 2018 2019 2020 2…" at bounding box center [218, 120] width 374 height 77
click at [182, 111] on div "Jan Feb Mar Apr May Jun Jul Aug Sep Oct Nov Dec 2015 2016 2017 2018 2019 2020 2…" at bounding box center [218, 120] width 374 height 77
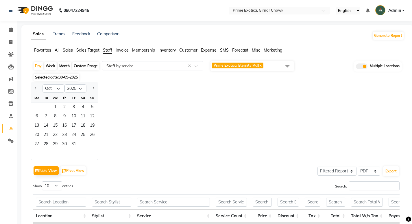
click at [75, 78] on span "30-09-2025" at bounding box center [68, 77] width 19 height 4
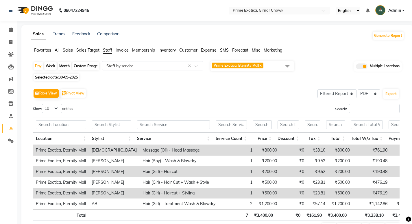
click at [75, 78] on span "30-09-2025" at bounding box center [68, 77] width 19 height 4
select select "9"
select select "2025"
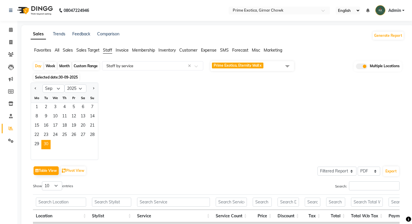
click at [104, 78] on div "Selected date: 30-09-2025" at bounding box center [219, 77] width 372 height 6
click at [76, 75] on span "30-09-2025" at bounding box center [68, 77] width 19 height 4
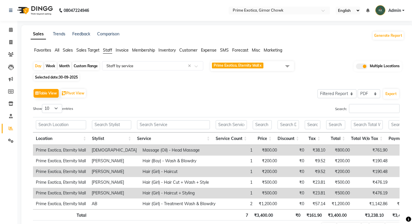
click at [76, 75] on span "30-09-2025" at bounding box center [68, 77] width 19 height 4
select select "9"
select select "2025"
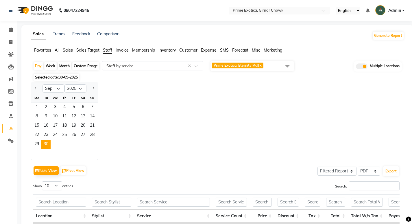
click at [68, 76] on span "30-09-2025" at bounding box center [68, 77] width 19 height 4
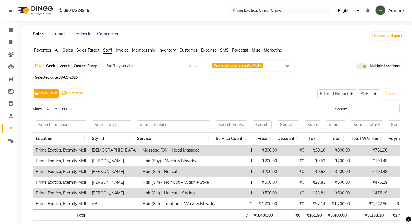
click at [68, 76] on span "30-09-2025" at bounding box center [68, 77] width 19 height 4
select select "9"
select select "2025"
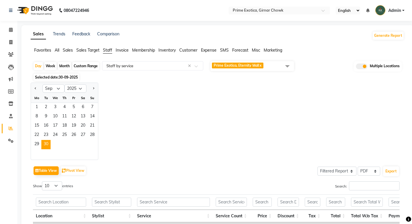
click at [144, 127] on div "Jan Feb Mar Apr May Jun Jul Aug Sep Oct Nov Dec 2015 2016 2017 2018 2019 2020 2…" at bounding box center [218, 120] width 374 height 77
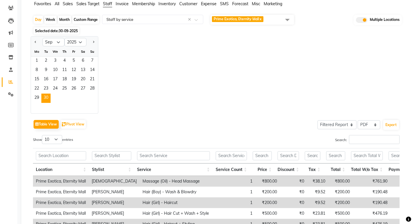
scroll to position [87, 0]
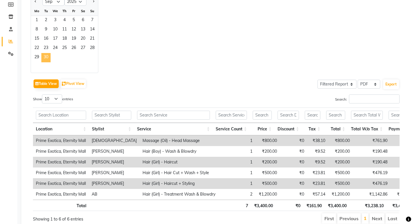
click at [46, 56] on span "30" at bounding box center [45, 57] width 9 height 9
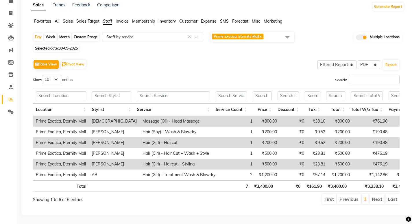
scroll to position [38, 0]
click at [62, 46] on span "30-09-2025" at bounding box center [68, 48] width 19 height 4
select select "9"
select select "2025"
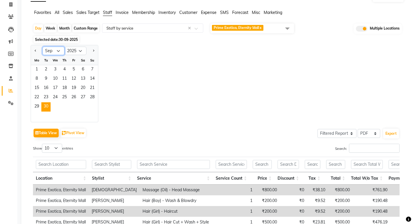
click at [60, 47] on select "Jan Feb Mar Apr May Jun Jul Aug Sep Oct Nov Dec" at bounding box center [54, 51] width 22 height 9
select select "10"
click at [43, 47] on select "Jan Feb Mar Apr May Jun Jul Aug Sep Oct Nov Dec" at bounding box center [54, 51] width 22 height 9
click at [55, 65] on span "1" at bounding box center [55, 69] width 9 height 9
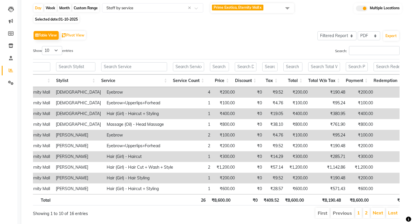
scroll to position [0, 56]
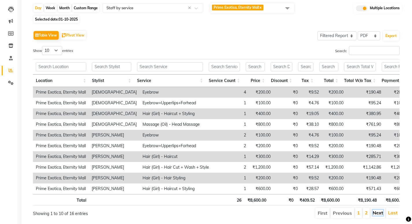
click at [380, 215] on link "Next" at bounding box center [378, 213] width 10 height 6
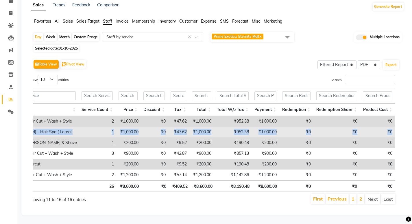
drag, startPoint x: 136, startPoint y: 122, endPoint x: 393, endPoint y: 119, distance: 257.0
click at [393, 126] on tr "Prime Exotica, Eternity Mall ajay vikram lakshane Hair Repair (Girl) - Hair Spa…" at bounding box center [152, 131] width 487 height 11
drag, startPoint x: 39, startPoint y: 123, endPoint x: 393, endPoint y: 124, distance: 354.0
click at [393, 126] on tr "Prime Exotica, Eternity Mall ajay vikram lakshane Hair Repair (Girl) - Hair Spa…" at bounding box center [152, 131] width 487 height 11
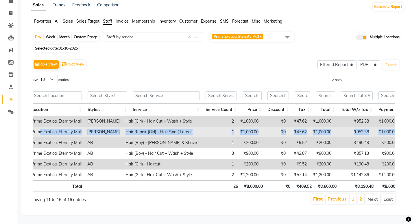
click at [39, 126] on td "Prime Exotica, Eternity Mall" at bounding box center [57, 131] width 56 height 11
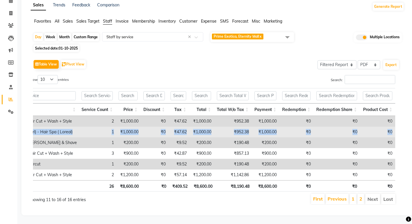
drag, startPoint x: 35, startPoint y: 122, endPoint x: 395, endPoint y: 122, distance: 360.1
click at [395, 126] on tr "Prime Exotica, Eternity Mall ajay vikram lakshane Hair Repair (Girl) - Hair Spa…" at bounding box center [152, 131] width 487 height 11
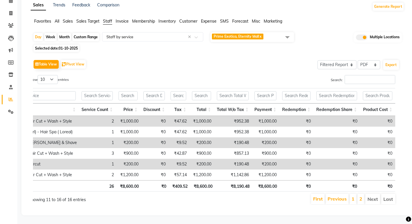
click at [401, 126] on div "Table View Pivot View Select Full Report Filtered Report Select CSV PDF Export …" at bounding box center [216, 132] width 376 height 156
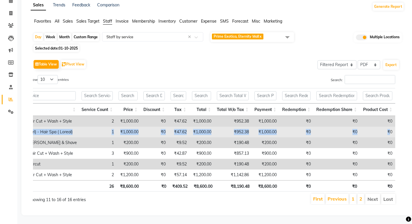
drag, startPoint x: 38, startPoint y: 121, endPoint x: 389, endPoint y: 123, distance: 350.8
click at [389, 126] on tr "Prime Exotica, Eternity Mall ajay vikram lakshane Hair Repair (Girl) - Hair Spa…" at bounding box center [152, 131] width 487 height 11
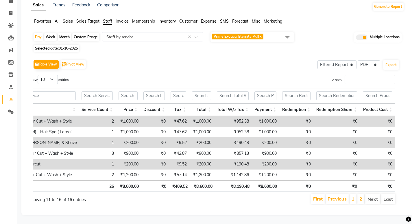
click at [396, 122] on div "Location Stylist Service Service Count Price Discount Tax Total Total W/o Tax P…" at bounding box center [212, 139] width 376 height 107
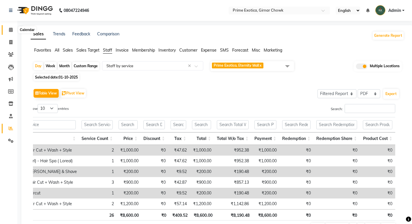
click at [10, 30] on icon at bounding box center [11, 29] width 4 height 4
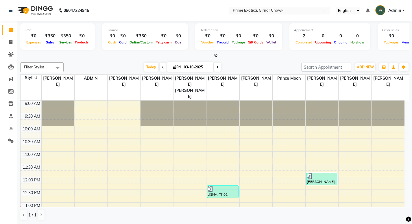
click at [215, 54] on icon at bounding box center [216, 55] width 4 height 4
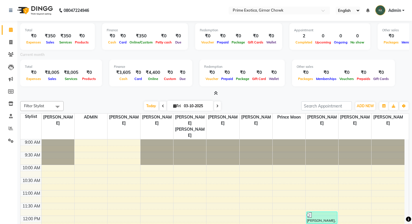
click at [216, 93] on icon at bounding box center [216, 93] width 4 height 4
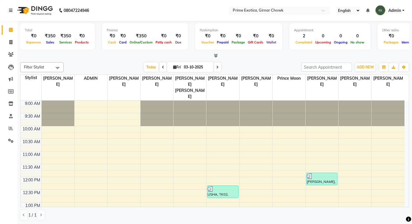
click at [217, 54] on icon at bounding box center [216, 55] width 4 height 4
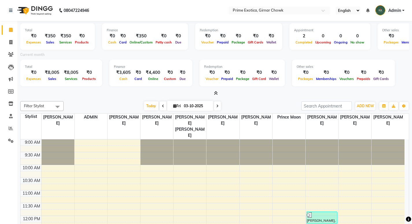
click at [217, 92] on icon at bounding box center [216, 93] width 4 height 4
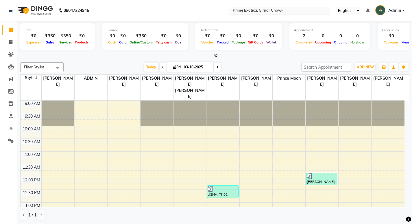
click at [241, 8] on input "text" at bounding box center [274, 11] width 84 height 6
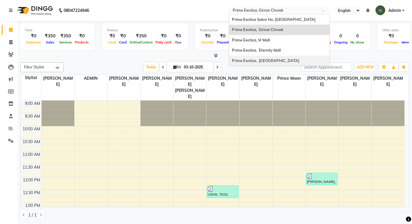
click at [260, 58] on div "Prime Exotica, [GEOGRAPHIC_DATA]" at bounding box center [279, 61] width 101 height 10
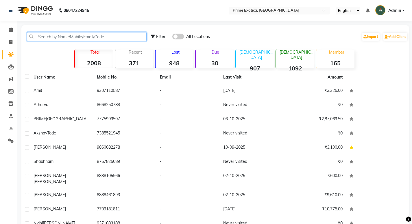
click at [48, 36] on input "text" at bounding box center [87, 36] width 120 height 9
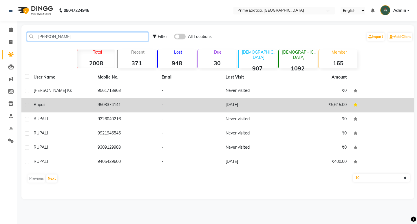
type input "rupali"
click at [93, 106] on td "Rupali" at bounding box center [62, 105] width 64 height 14
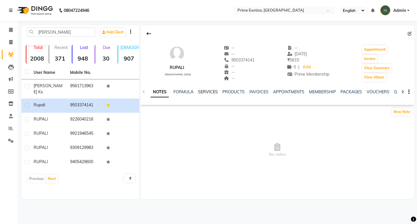
click at [198, 93] on link "SERVICES" at bounding box center [208, 91] width 20 height 5
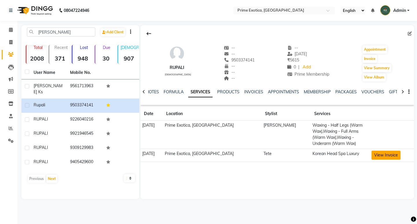
click at [388, 156] on button "View Invoice" at bounding box center [385, 155] width 29 height 9
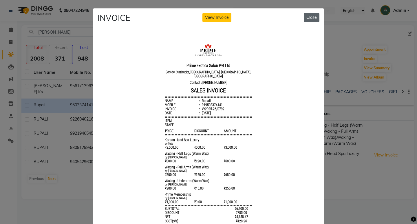
click at [310, 17] on button "Close" at bounding box center [312, 17] width 16 height 9
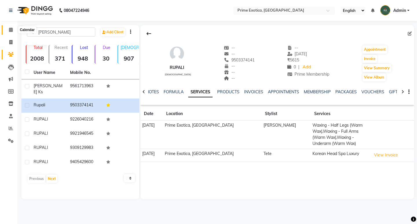
click at [14, 33] on span at bounding box center [11, 30] width 10 height 7
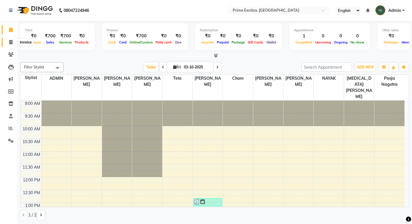
click at [12, 41] on icon at bounding box center [10, 42] width 3 height 4
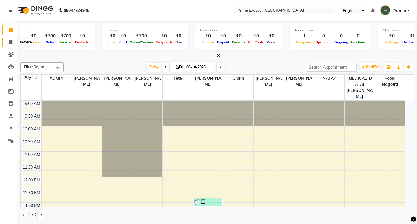
select select "service"
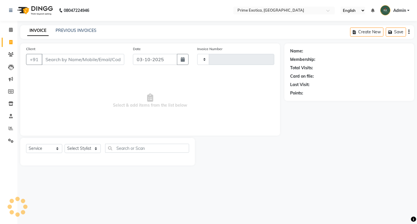
type input "1074"
select select "5380"
click at [8, 129] on span at bounding box center [11, 128] width 10 height 7
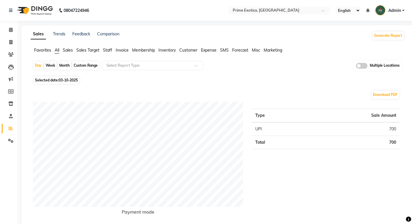
click at [109, 50] on span "Staff" at bounding box center [107, 49] width 9 height 5
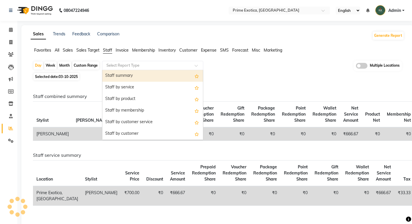
click at [129, 69] on div "Select Report Type" at bounding box center [152, 65] width 101 height 9
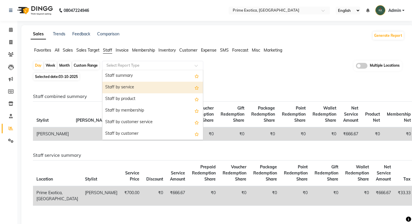
click at [129, 87] on div "Staff by service" at bounding box center [152, 88] width 101 height 12
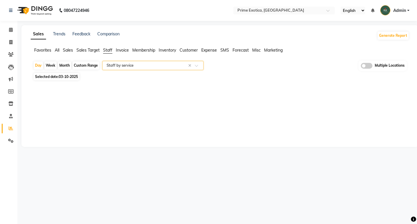
select select "filtered_report"
select select "pdf"
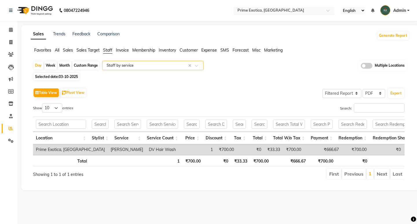
click at [256, 11] on input "text" at bounding box center [278, 11] width 84 height 6
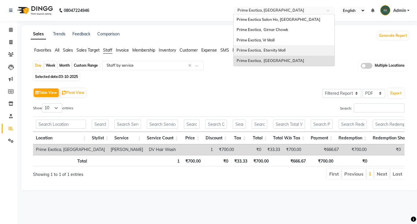
click at [259, 48] on span "Prime Exotica, Eternity Mall" at bounding box center [260, 50] width 49 height 5
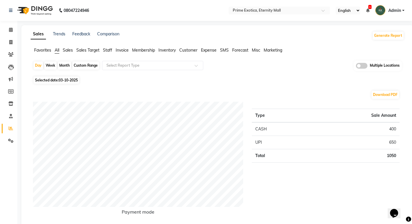
click at [64, 66] on div "Month" at bounding box center [64, 65] width 13 height 8
select select "10"
select select "2025"
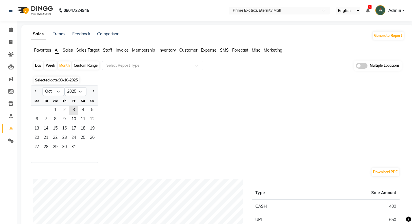
click at [131, 82] on div "Selected date: 03-10-2025" at bounding box center [219, 80] width 372 height 6
click at [37, 65] on div "Day" at bounding box center [39, 65] width 10 height 8
select select "10"
select select "2025"
click at [111, 51] on span "Staff" at bounding box center [107, 49] width 9 height 5
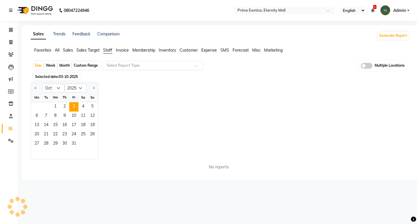
click at [120, 61] on div "Select Report Type" at bounding box center [152, 65] width 101 height 9
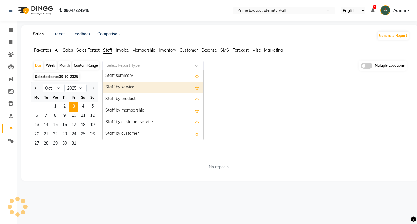
click at [126, 83] on div "Staff by service" at bounding box center [152, 88] width 101 height 12
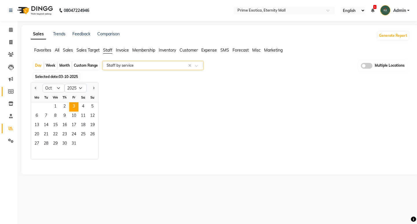
select select "filtered_report"
select select "csv"
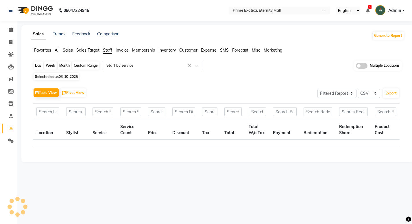
click at [42, 68] on div "Day" at bounding box center [39, 65] width 10 height 8
select select "10"
select select "2025"
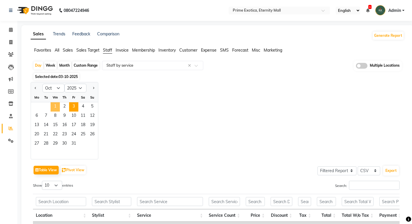
click at [58, 105] on span "1" at bounding box center [55, 106] width 9 height 9
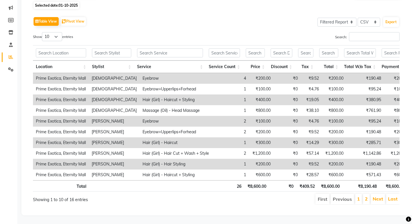
scroll to position [80, 0]
click at [378, 196] on link "Next" at bounding box center [378, 199] width 10 height 6
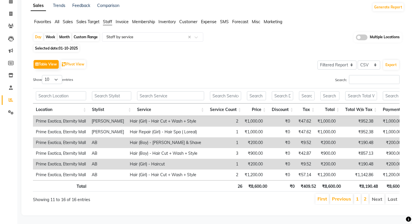
scroll to position [37, 0]
click at [43, 33] on div "Day" at bounding box center [39, 37] width 10 height 8
select select "10"
select select "2025"
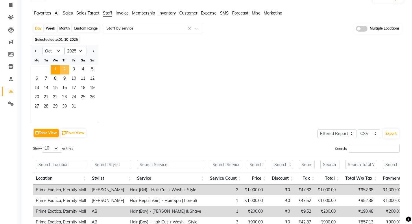
click at [60, 68] on span "2" at bounding box center [64, 69] width 9 height 9
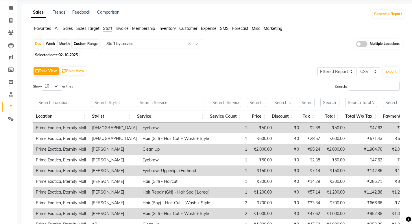
scroll to position [0, 0]
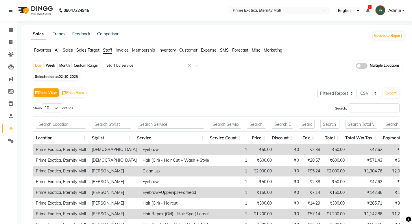
click at [45, 75] on span "Selected date: 02-10-2025" at bounding box center [57, 76] width 46 height 7
select select "10"
select select "2025"
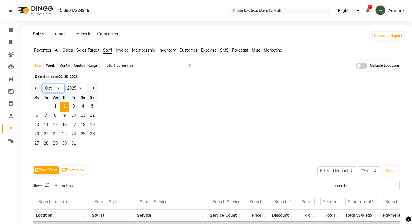
click at [53, 90] on select "Jan Feb Mar Apr May Jun Jul Aug Sep Oct Nov Dec" at bounding box center [54, 88] width 22 height 9
select select "9"
click at [43, 84] on select "Jan Feb Mar Apr May Jun Jul Aug Sep Oct Nov Dec" at bounding box center [54, 88] width 22 height 9
click at [43, 141] on span "30" at bounding box center [45, 143] width 9 height 9
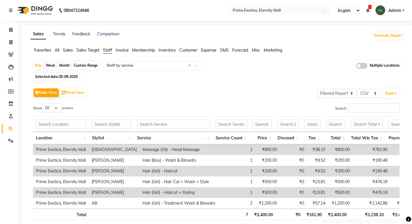
click at [69, 76] on span "30-09-2025" at bounding box center [68, 76] width 19 height 4
select select "9"
select select "2025"
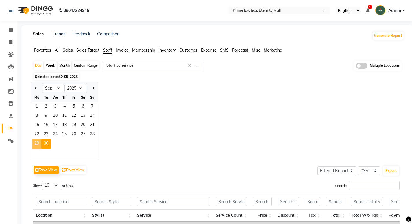
click at [38, 141] on span "29" at bounding box center [36, 143] width 9 height 9
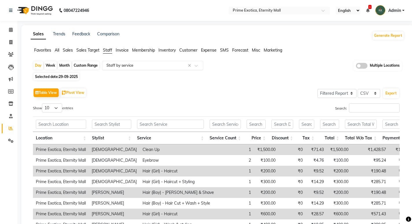
click at [125, 66] on input "text" at bounding box center [146, 66] width 83 height 6
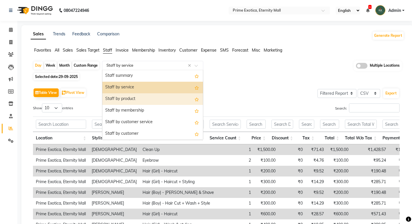
click at [131, 98] on div "Staff by product" at bounding box center [152, 99] width 101 height 12
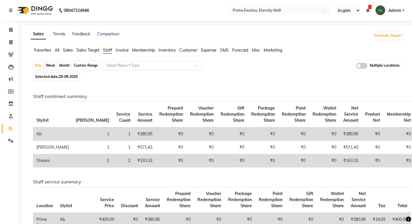
click at [365, 67] on span at bounding box center [362, 66] width 12 height 6
click at [356, 67] on input "checkbox" at bounding box center [356, 67] width 0 height 0
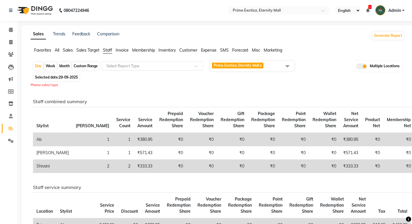
click at [273, 65] on span "Prime Exotica, Eternity Mall x" at bounding box center [253, 66] width 84 height 10
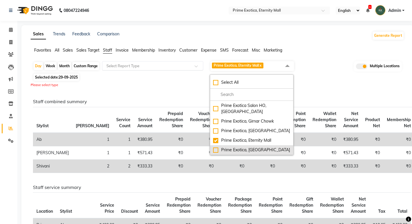
click at [219, 147] on div "Prime Exotica, [GEOGRAPHIC_DATA]" at bounding box center [251, 150] width 77 height 6
checkbox input "true"
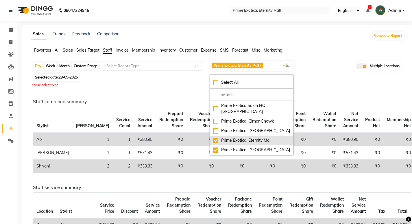
click at [220, 137] on div "Prime Exotica, Eternity Mall" at bounding box center [251, 140] width 77 height 6
checkbox input "false"
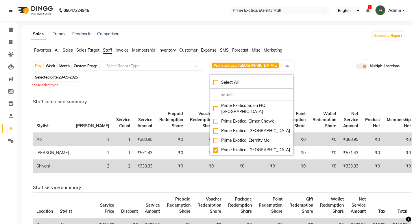
click at [317, 100] on h6 "Staff combined summary" at bounding box center [216, 101] width 367 height 5
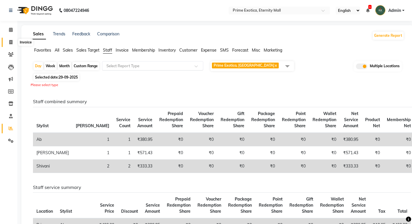
click at [12, 40] on icon at bounding box center [10, 42] width 3 height 4
select select "service"
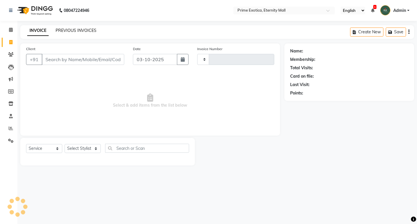
type input "3888"
select select "5774"
click at [85, 30] on link "PREVIOUS INVOICES" at bounding box center [76, 30] width 41 height 5
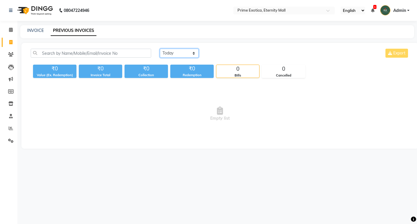
drag, startPoint x: 171, startPoint y: 51, endPoint x: 172, endPoint y: 57, distance: 5.8
click at [171, 51] on select "[DATE] [DATE] Custom Range" at bounding box center [179, 53] width 39 height 9
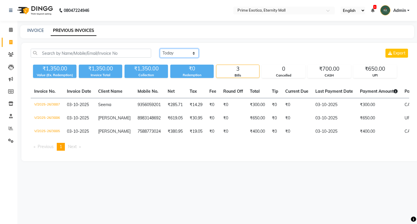
select select "[DATE]"
click at [160, 49] on select "[DATE] [DATE] Custom Range" at bounding box center [179, 53] width 39 height 9
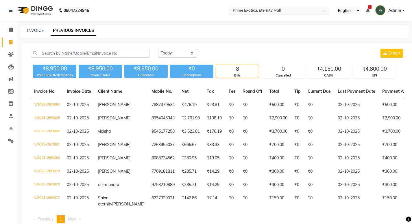
click at [267, 12] on input "text" at bounding box center [274, 11] width 84 height 6
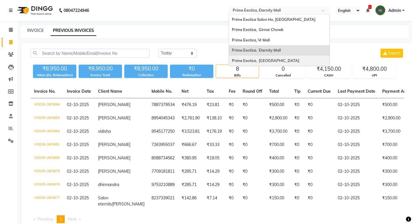
click at [264, 60] on span "Prime Exotica, [GEOGRAPHIC_DATA]" at bounding box center [265, 60] width 67 height 5
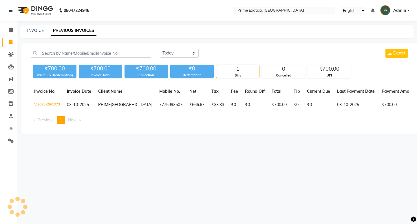
select select "en"
click at [182, 52] on select "[DATE] [DATE] Custom Range" at bounding box center [179, 53] width 39 height 9
click at [160, 49] on select "[DATE] [DATE] Custom Range" at bounding box center [179, 53] width 39 height 9
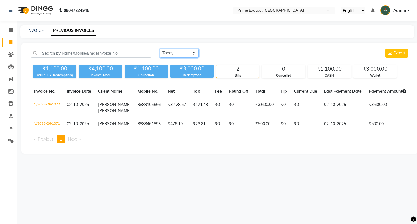
click at [188, 51] on select "[DATE] [DATE] Custom Range" at bounding box center [179, 53] width 39 height 9
select select "range"
click at [160, 49] on select "[DATE] [DATE] Custom Range" at bounding box center [179, 53] width 39 height 9
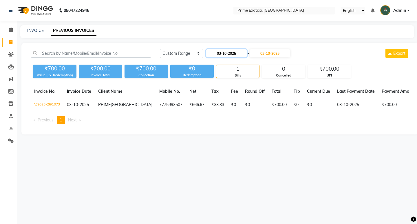
click at [218, 54] on input "03-10-2025" at bounding box center [226, 53] width 41 height 8
select select "10"
select select "2025"
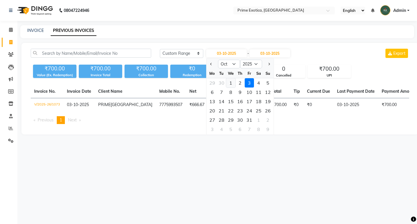
click at [228, 84] on div "1" at bounding box center [230, 82] width 9 height 9
type input "01-10-2025"
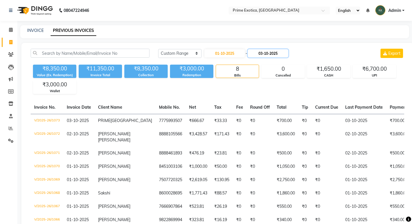
click at [281, 52] on input "03-10-2025" at bounding box center [268, 53] width 41 height 8
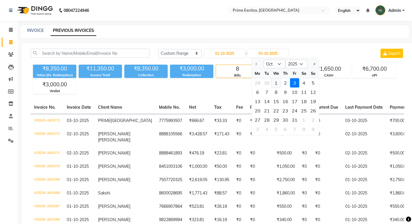
click at [278, 83] on div "1" at bounding box center [276, 82] width 9 height 9
type input "01-10-2025"
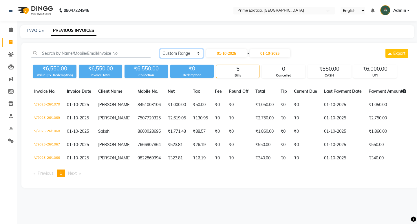
click at [192, 55] on select "[DATE] [DATE] Custom Range" at bounding box center [181, 53] width 43 height 9
select select "[DATE]"
click at [160, 49] on select "[DATE] [DATE] Custom Range" at bounding box center [181, 53] width 43 height 9
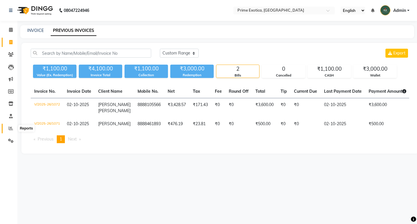
click at [10, 129] on icon at bounding box center [11, 128] width 4 height 4
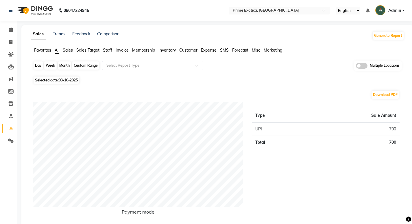
click at [38, 67] on div "Day" at bounding box center [39, 65] width 10 height 8
select select "10"
select select "2025"
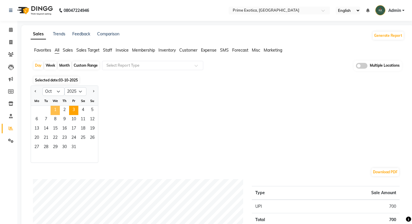
click at [60, 111] on span "1" at bounding box center [55, 110] width 9 height 9
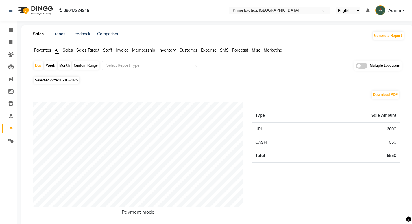
click at [105, 50] on span "Staff" at bounding box center [107, 49] width 9 height 5
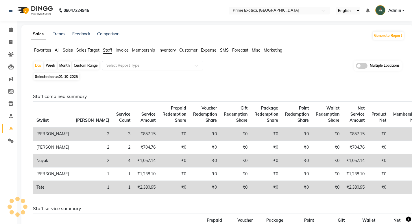
click at [133, 69] on ng-select "Select Report Type" at bounding box center [152, 65] width 101 height 9
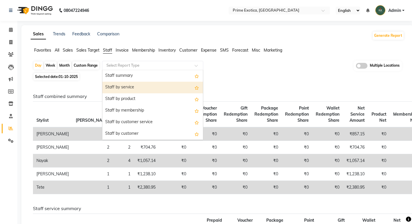
drag, startPoint x: 138, startPoint y: 86, endPoint x: 417, endPoint y: 80, distance: 278.2
click at [139, 86] on div "Staff by service" at bounding box center [152, 88] width 101 height 12
select select "filtered_report"
select select "pdf"
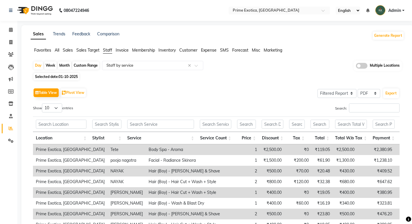
click at [363, 69] on div "Multiple Locations" at bounding box center [378, 65] width 48 height 10
click at [362, 68] on span at bounding box center [362, 66] width 12 height 6
click at [356, 67] on input "checkbox" at bounding box center [356, 67] width 0 height 0
click at [246, 65] on span "Prime Exotica, [GEOGRAPHIC_DATA]" at bounding box center [244, 65] width 61 height 4
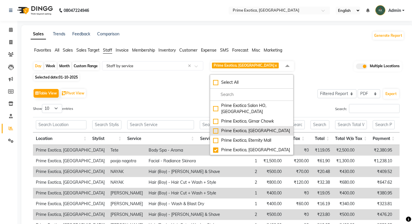
click at [217, 128] on div "Prime Exotica, [GEOGRAPHIC_DATA]" at bounding box center [251, 131] width 77 height 6
checkbox input "true"
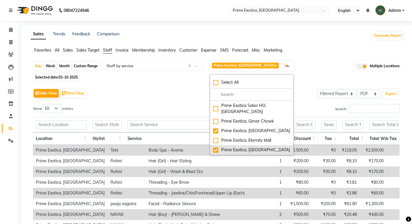
click at [214, 147] on div "Prime Exotica, [GEOGRAPHIC_DATA]" at bounding box center [251, 150] width 77 height 6
checkbox input "false"
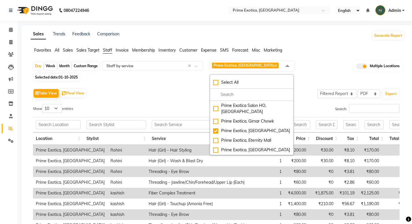
click at [167, 98] on div "Table View Pivot View Select Full Report Filtered Report Select CSV PDF Export" at bounding box center [216, 93] width 367 height 12
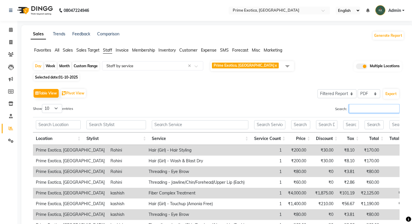
click at [369, 111] on input "Search:" at bounding box center [374, 108] width 51 height 9
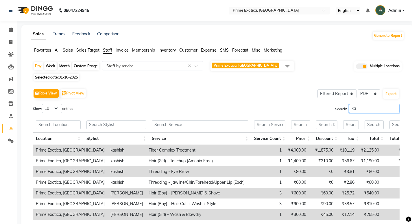
type input "k"
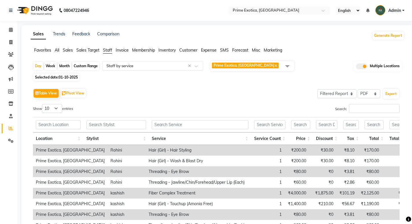
click at [146, 69] on div "Select Report Type × Staff by service ×" at bounding box center [152, 65] width 101 height 9
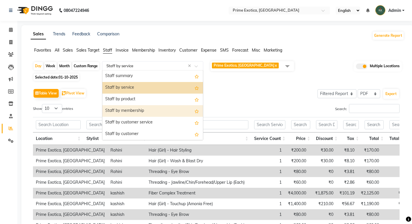
click at [143, 107] on div "Staff by membership" at bounding box center [152, 111] width 101 height 12
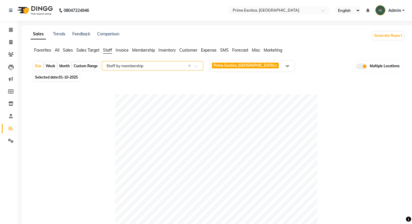
click at [58, 48] on span "All" at bounding box center [57, 49] width 5 height 5
